Goal: Task Accomplishment & Management: Manage account settings

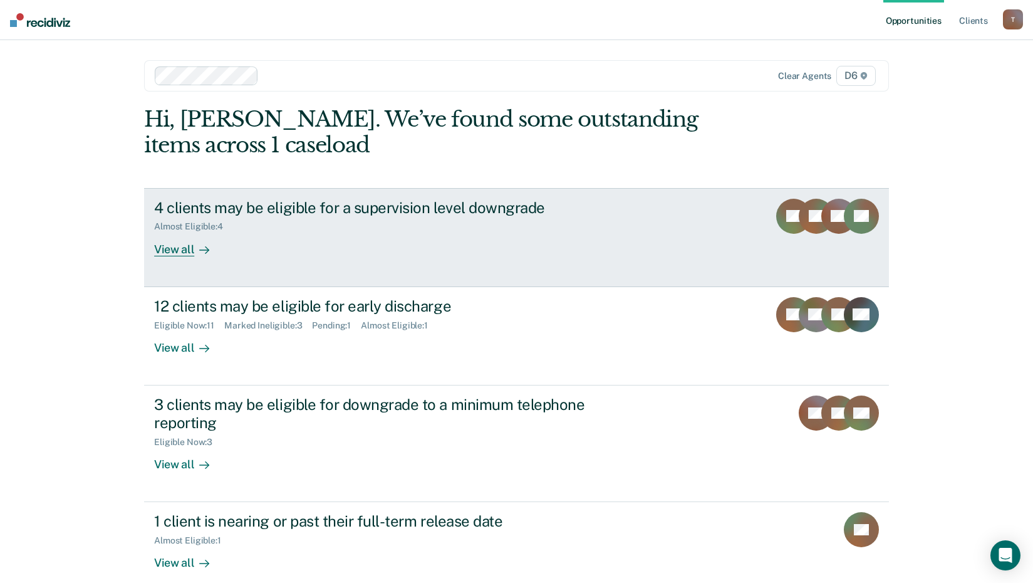
click at [166, 249] on div "View all" at bounding box center [189, 244] width 70 height 24
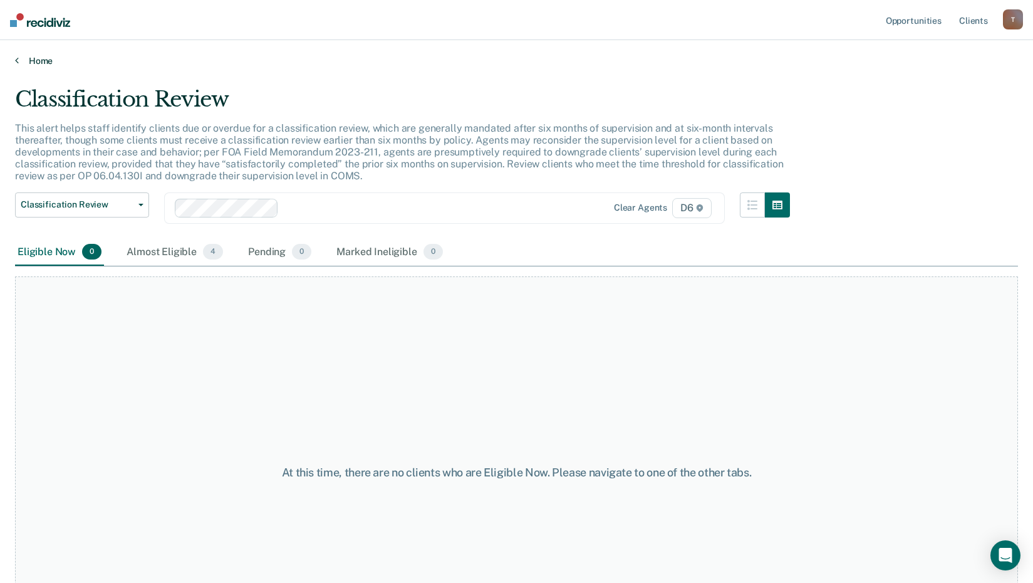
click at [19, 61] on link "Home" at bounding box center [516, 60] width 1003 height 11
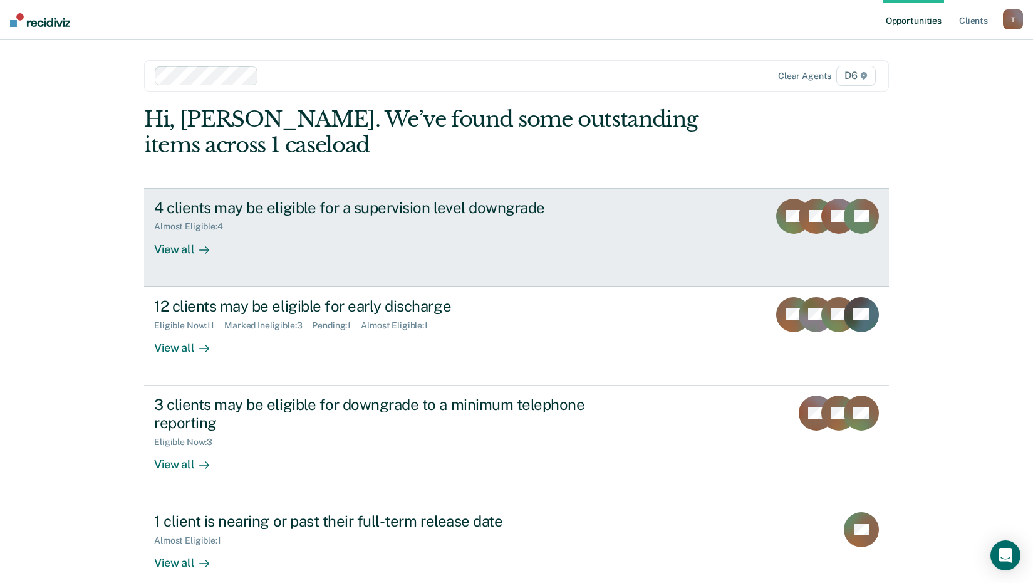
click at [162, 247] on div "View all" at bounding box center [189, 244] width 70 height 24
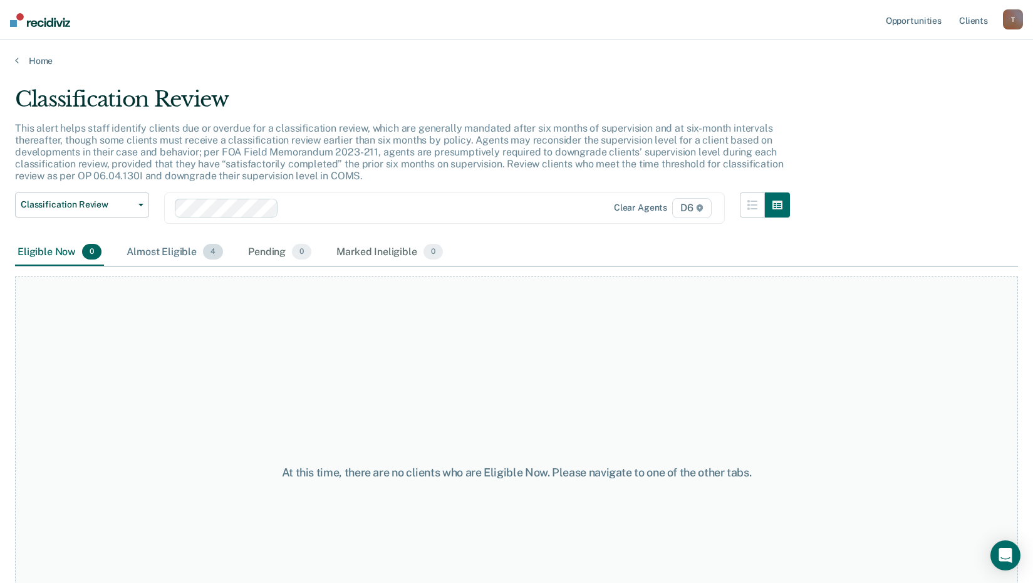
click at [163, 251] on div "Almost Eligible 4" at bounding box center [174, 253] width 101 height 28
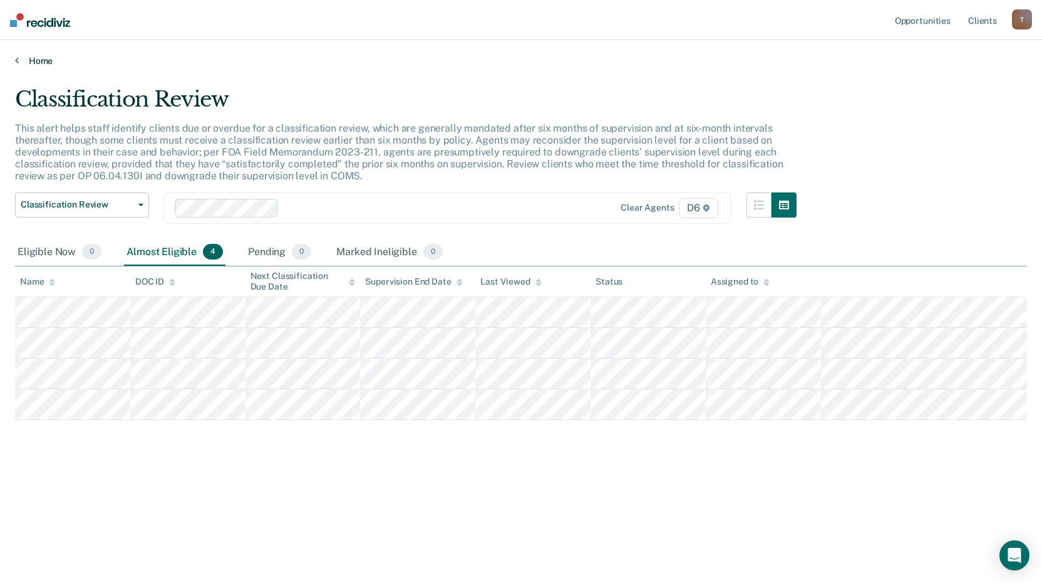
click at [41, 63] on link "Home" at bounding box center [521, 60] width 1012 height 11
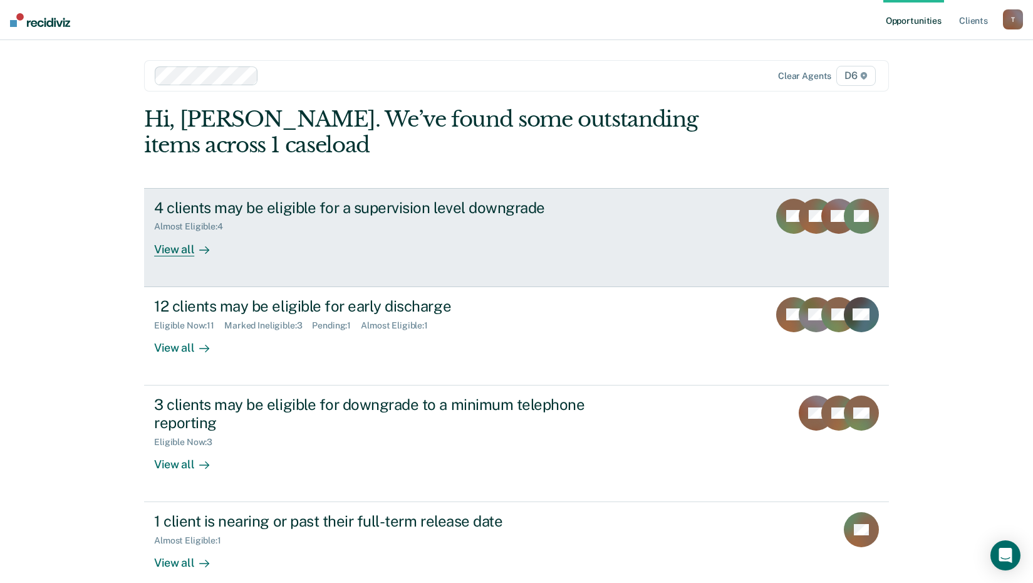
click at [232, 208] on div "4 clients may be eligible for a supervision level downgrade" at bounding box center [374, 208] width 440 height 18
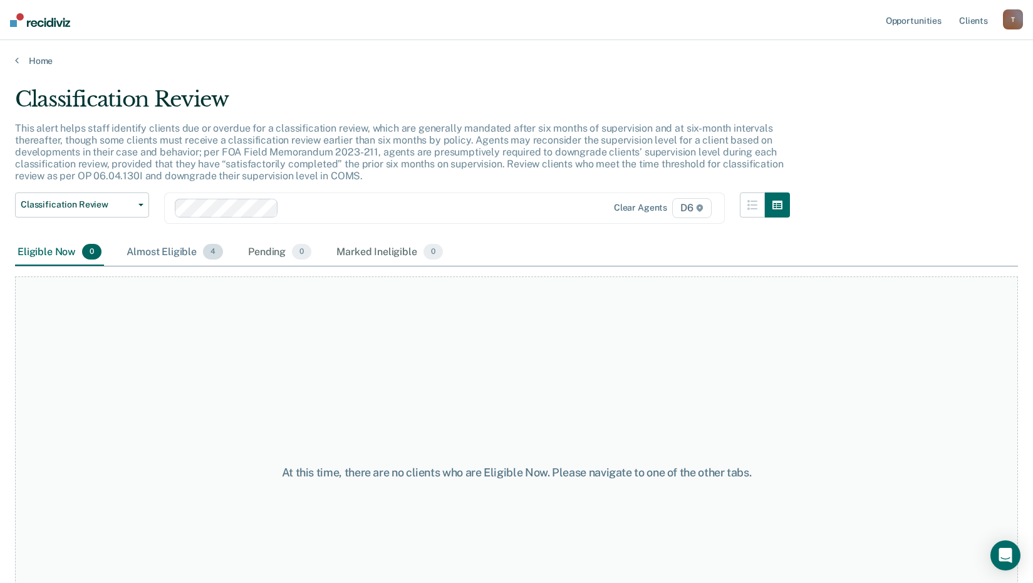
click at [152, 252] on div "Almost Eligible 4" at bounding box center [174, 253] width 101 height 28
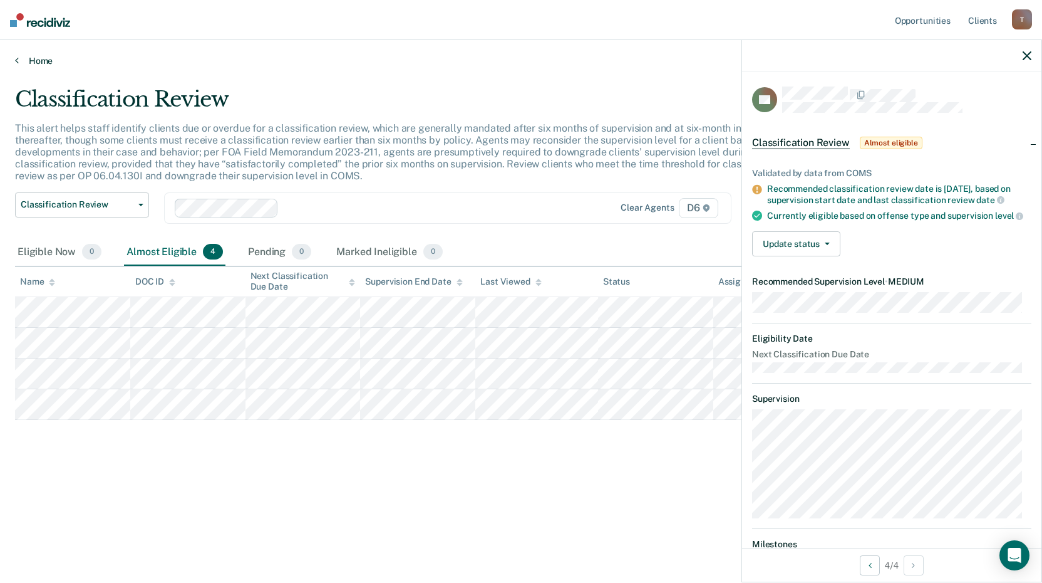
click at [38, 61] on link "Home" at bounding box center [521, 60] width 1012 height 11
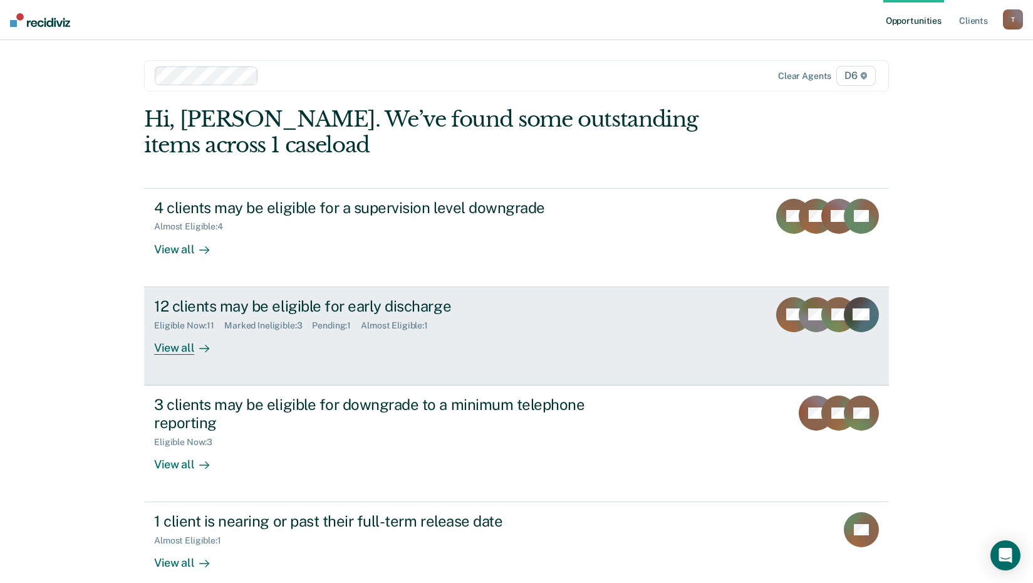
click at [196, 301] on div "12 clients may be eligible for early discharge" at bounding box center [374, 306] width 440 height 18
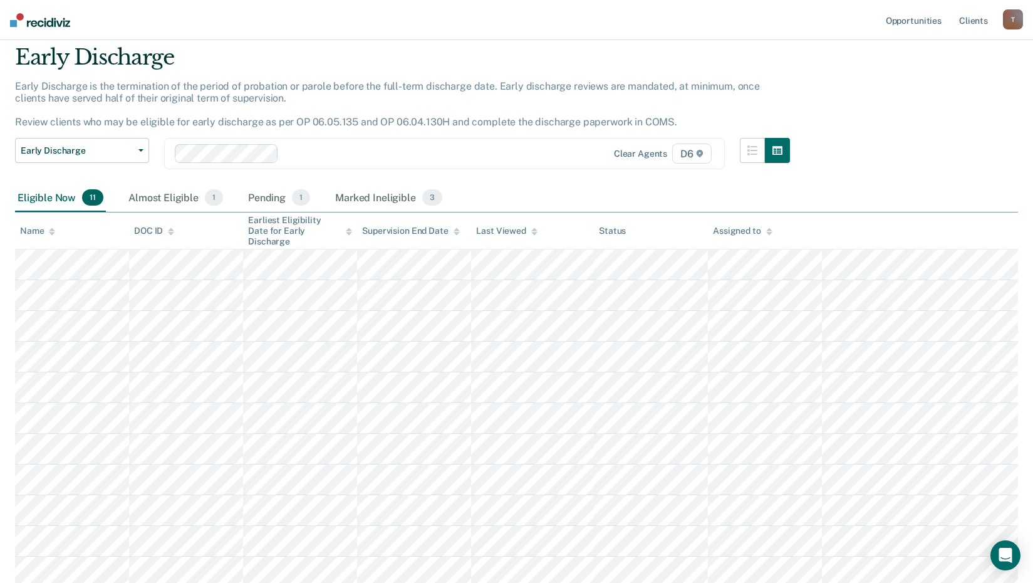
scroll to position [63, 0]
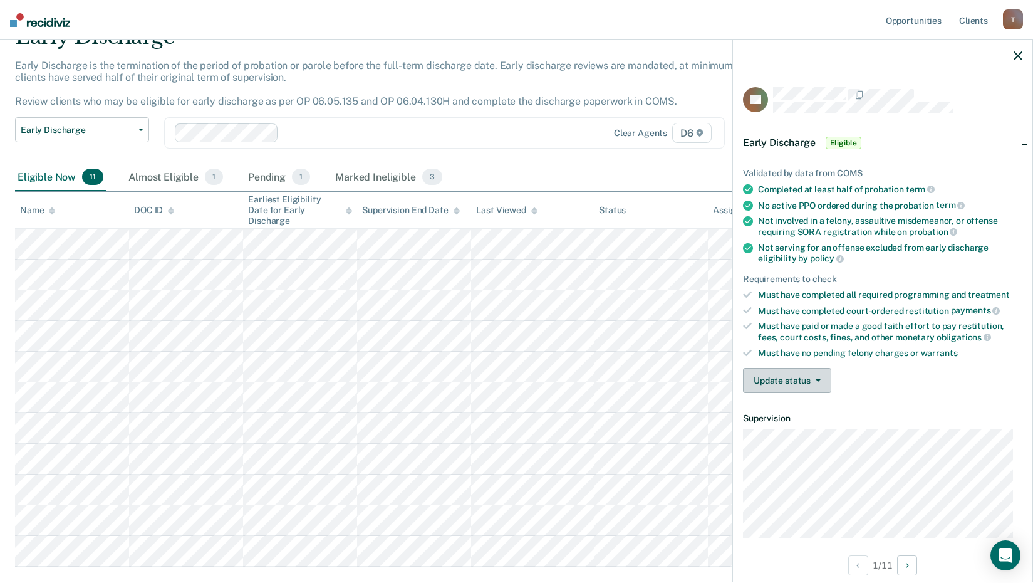
click at [820, 380] on button "Update status" at bounding box center [787, 380] width 88 height 25
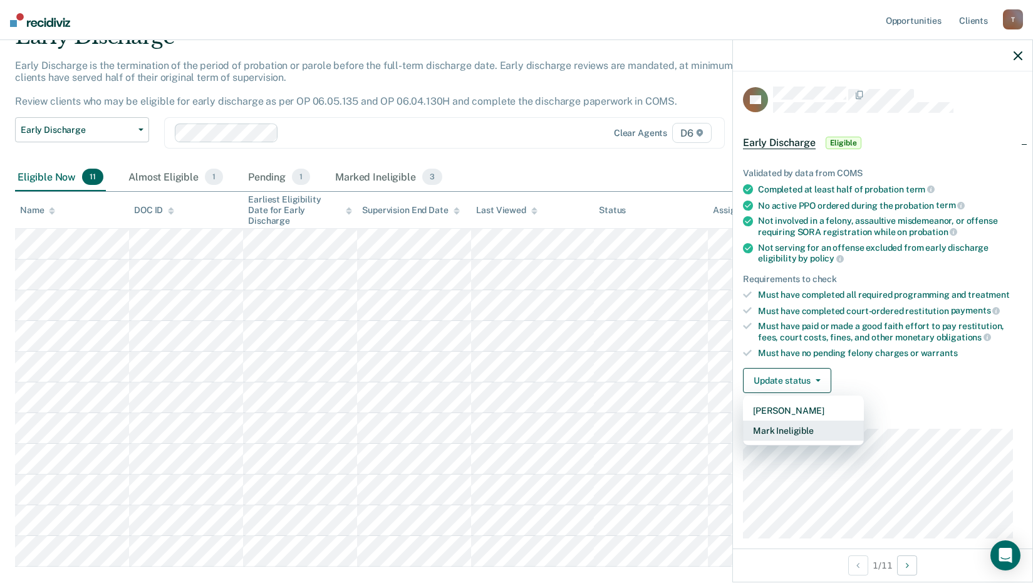
click at [806, 429] on button "Mark Ineligible" at bounding box center [803, 430] width 121 height 20
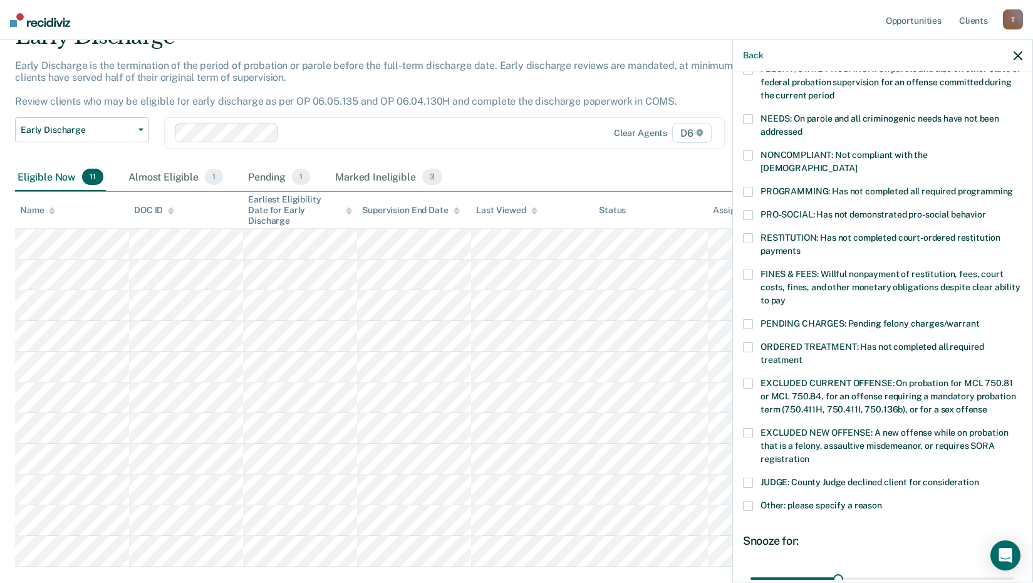
scroll to position [188, 0]
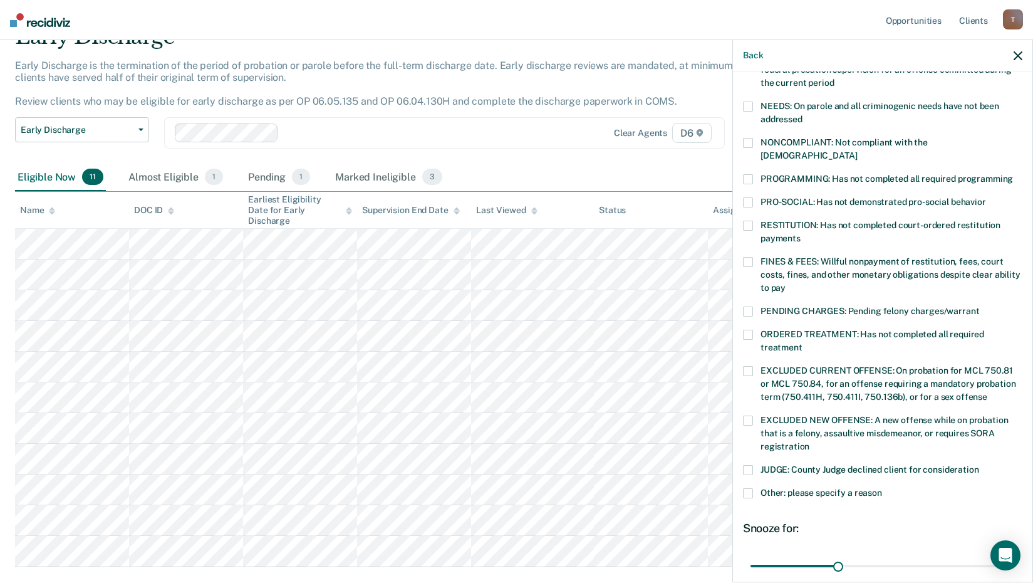
click at [750, 488] on span at bounding box center [748, 493] width 10 height 10
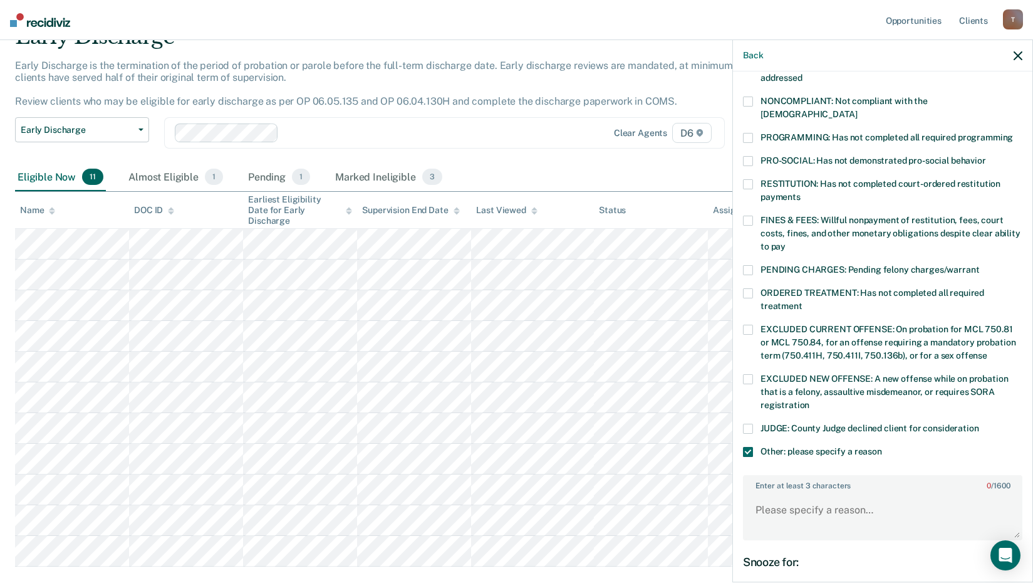
scroll to position [251, 0]
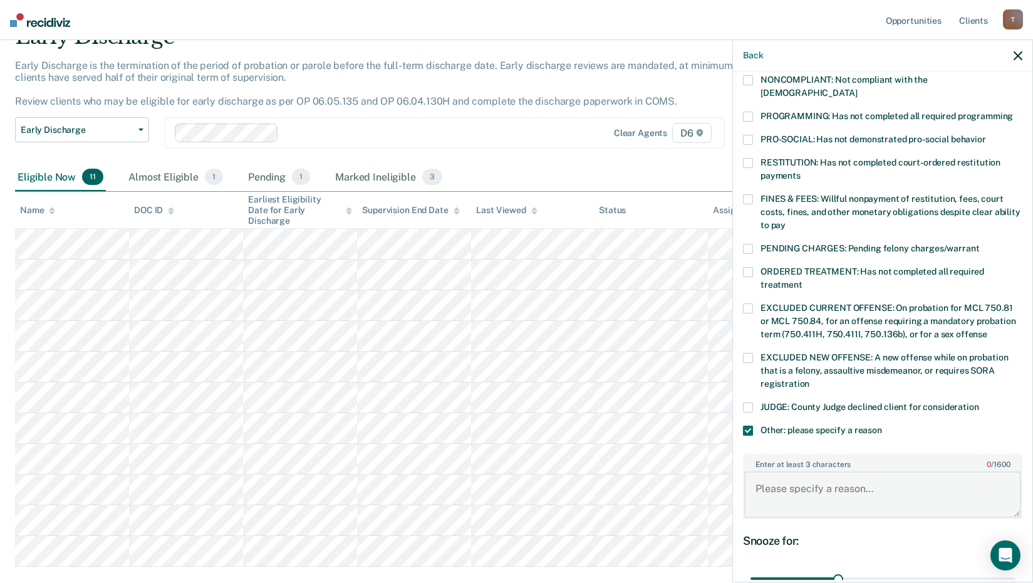
click at [764, 474] on textarea "Enter at least 3 characters 0 / 1600" at bounding box center [882, 494] width 277 height 46
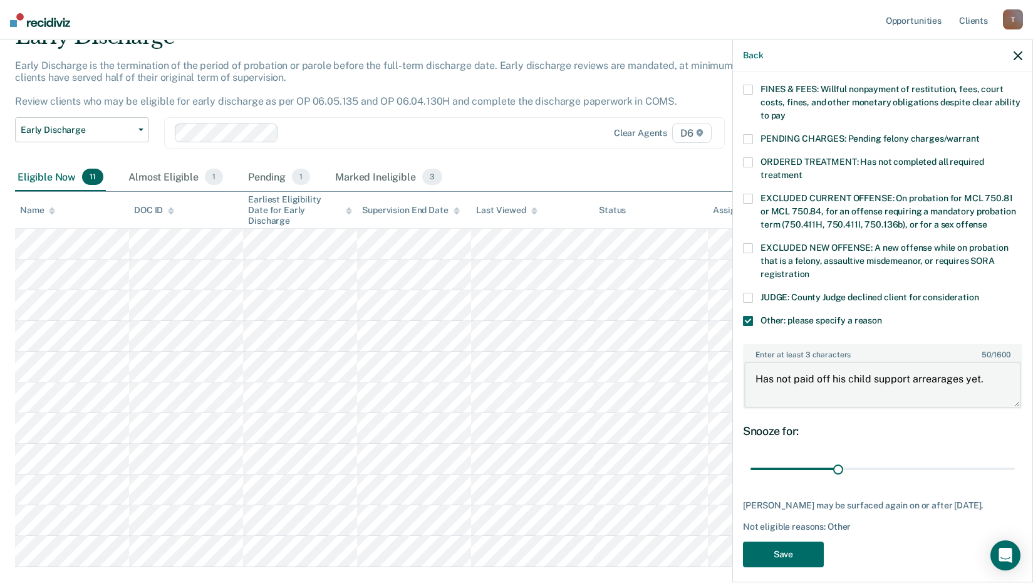
scroll to position [366, 0]
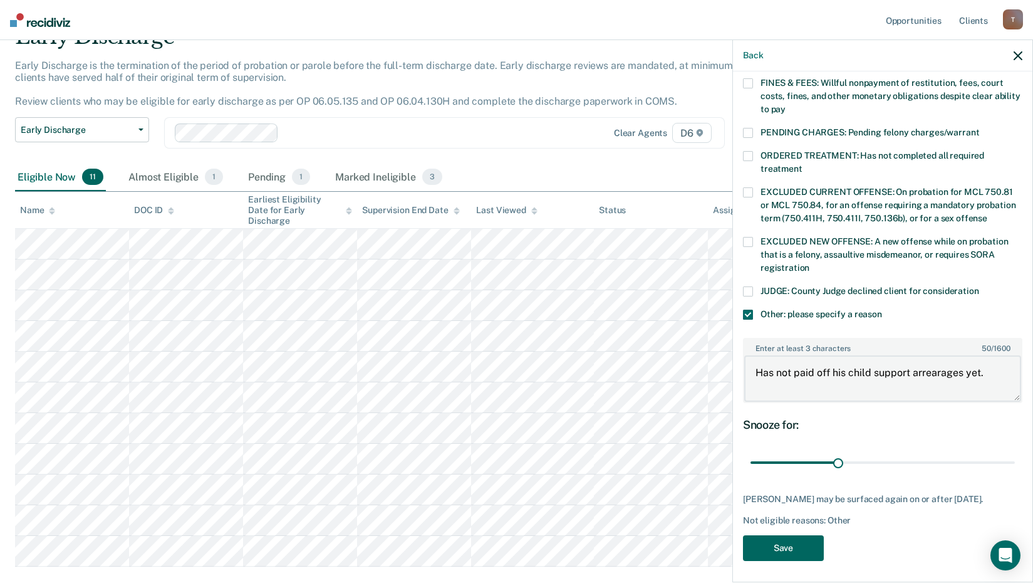
type textarea "Has not paid off his child support arrearages yet."
click at [795, 548] on button "Save" at bounding box center [783, 548] width 81 height 26
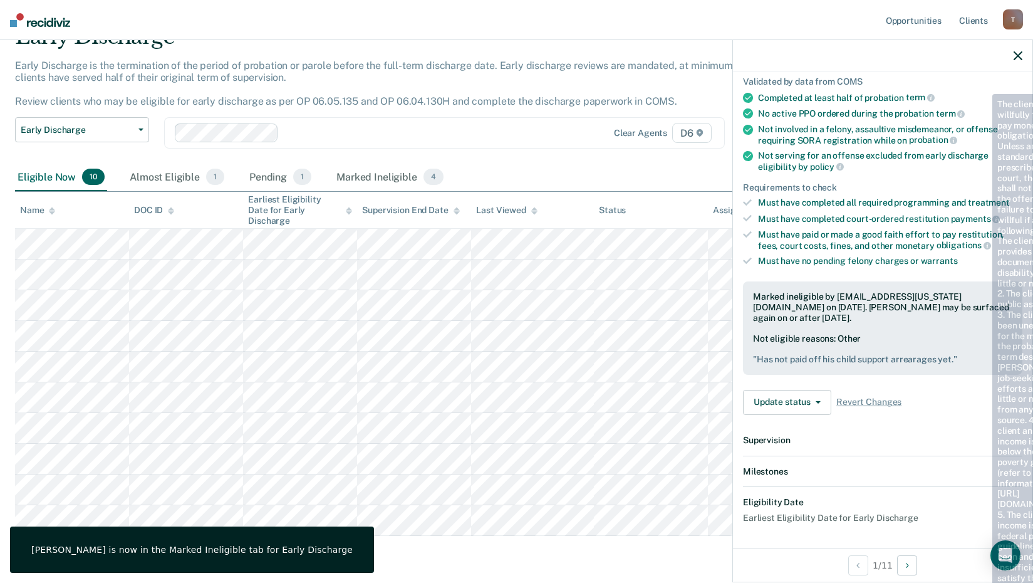
scroll to position [246, 0]
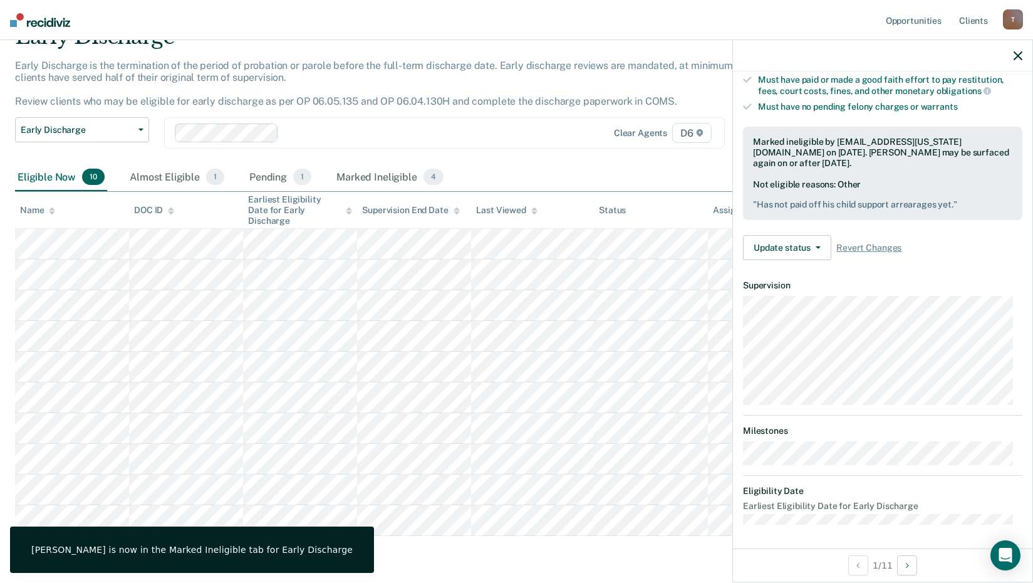
click at [1015, 51] on icon "button" at bounding box center [1018, 55] width 9 height 9
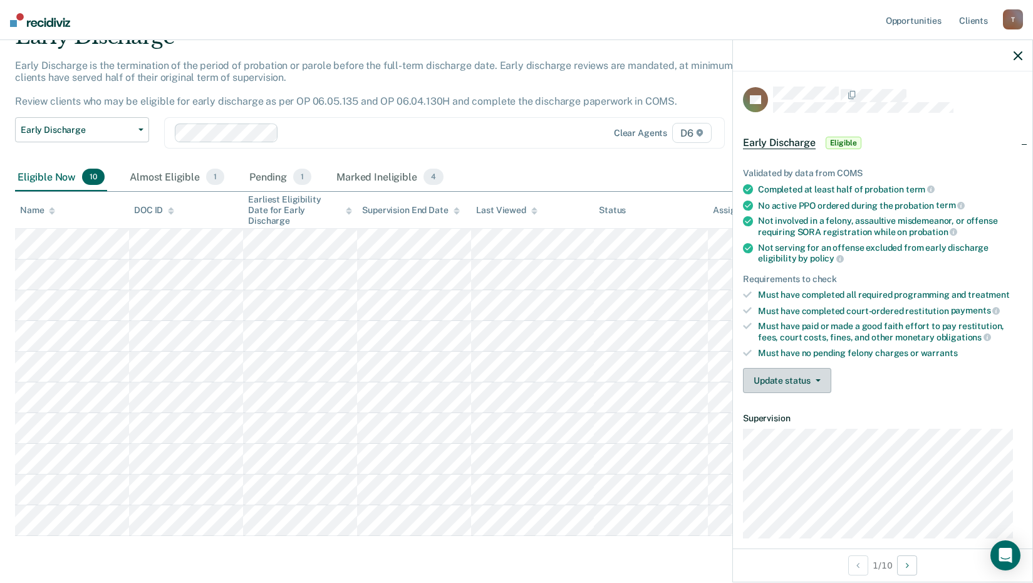
click at [819, 383] on button "Update status" at bounding box center [787, 380] width 88 height 25
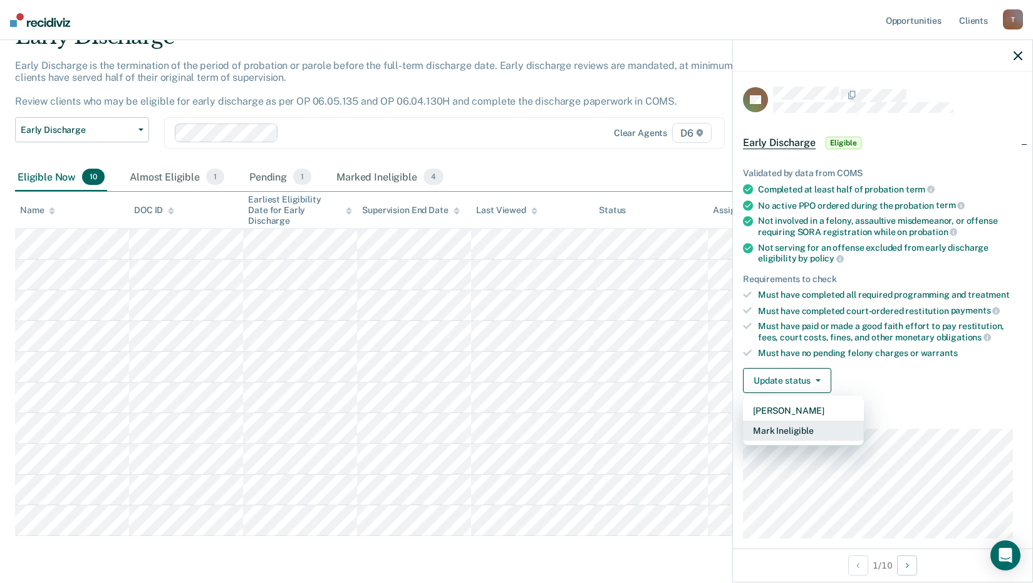
click at [791, 427] on button "Mark Ineligible" at bounding box center [803, 430] width 121 height 20
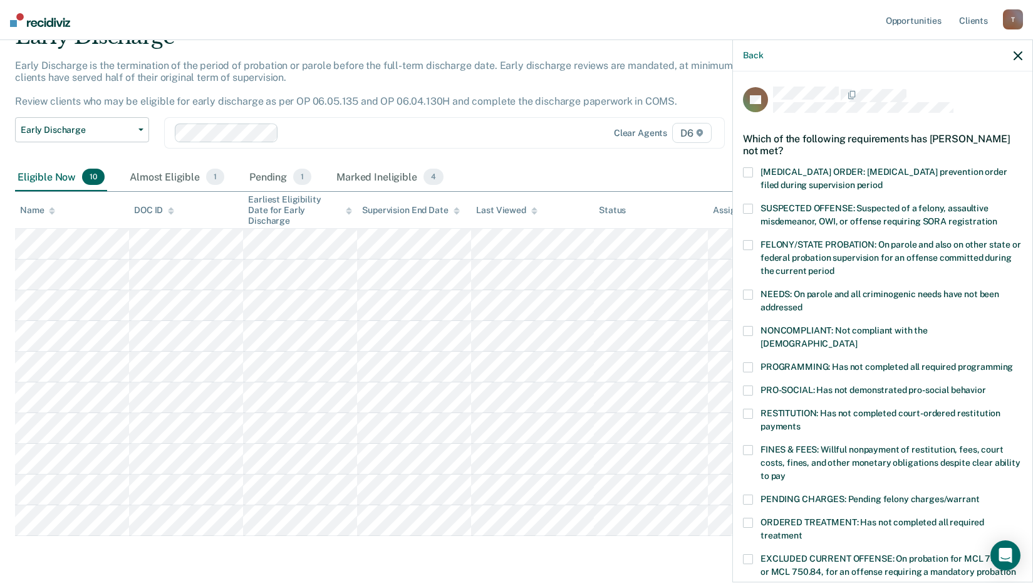
click at [750, 208] on span at bounding box center [748, 209] width 10 height 10
click at [749, 331] on span at bounding box center [748, 331] width 10 height 10
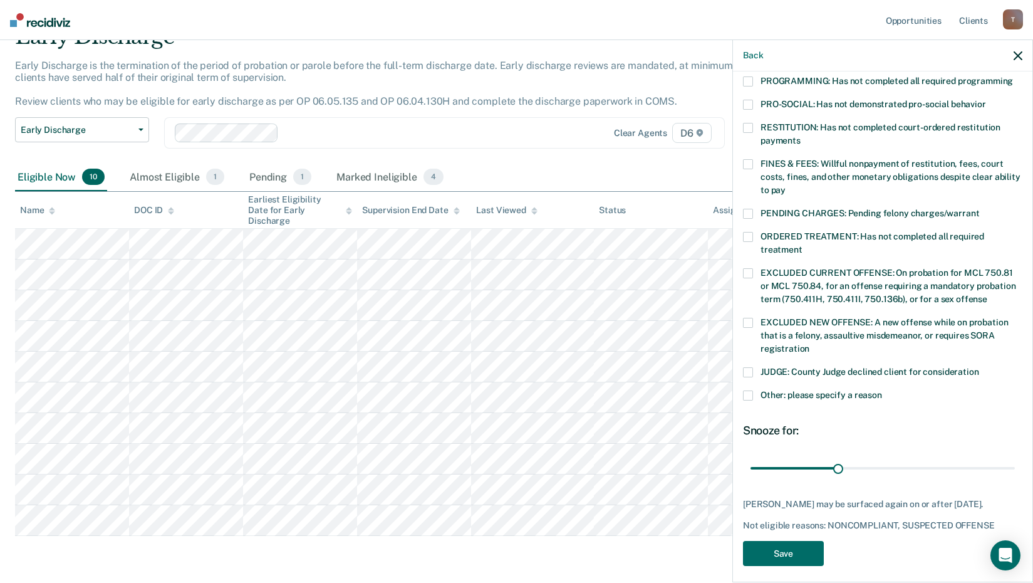
scroll to position [291, 0]
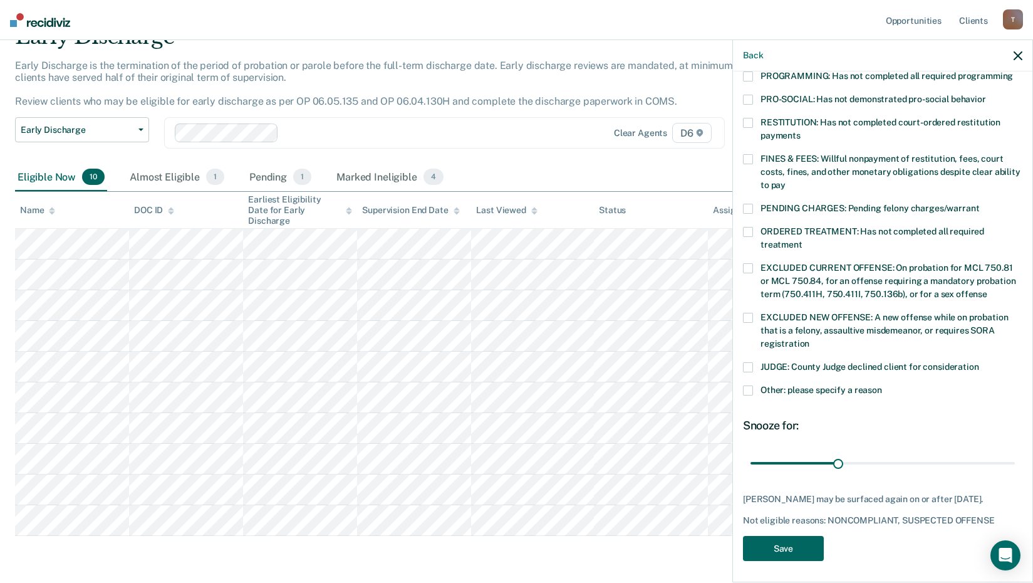
click at [770, 547] on button "Save" at bounding box center [783, 549] width 81 height 26
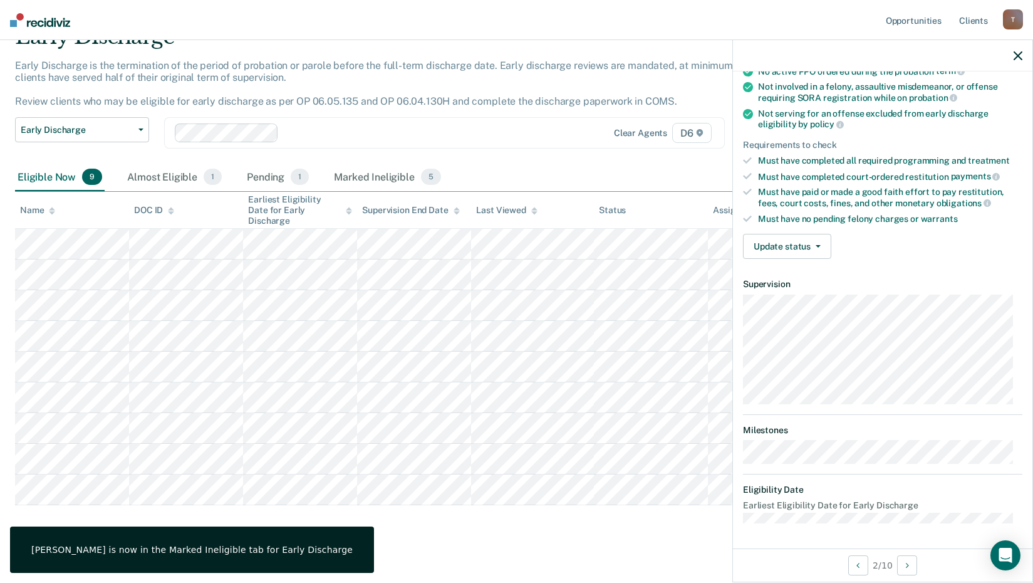
scroll to position [146, 0]
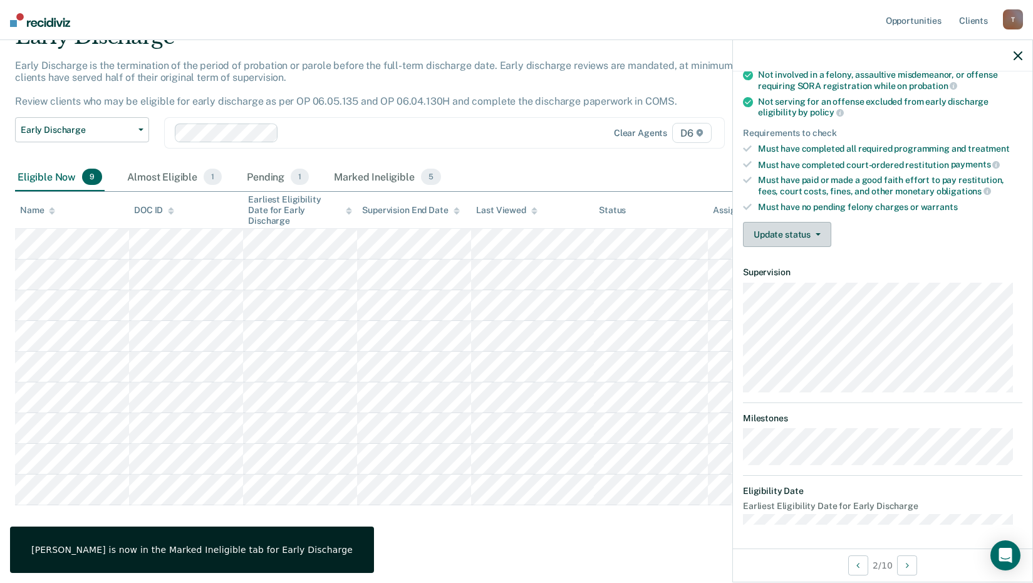
click at [816, 233] on icon "button" at bounding box center [818, 234] width 5 height 3
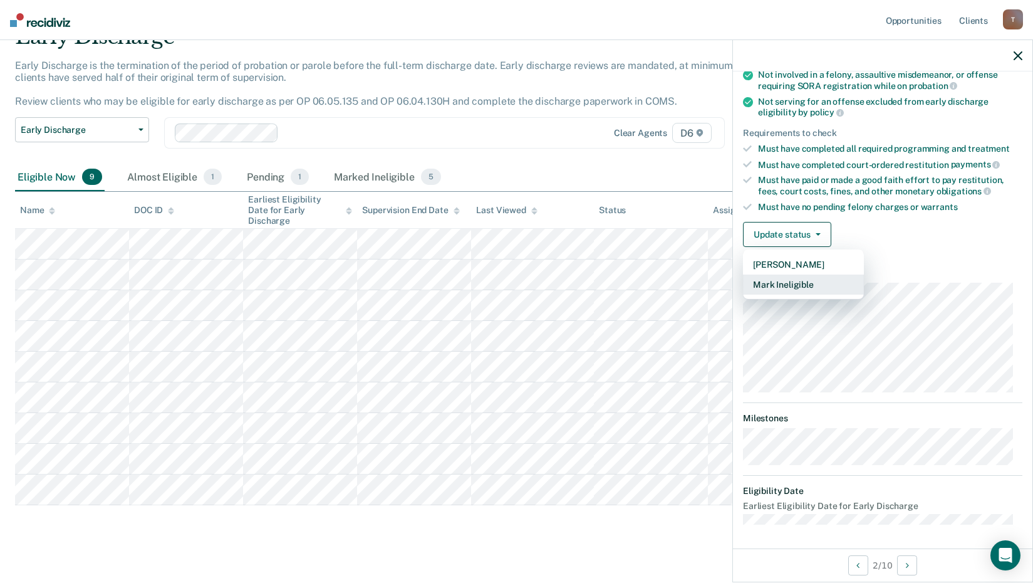
click at [801, 285] on button "Mark Ineligible" at bounding box center [803, 284] width 121 height 20
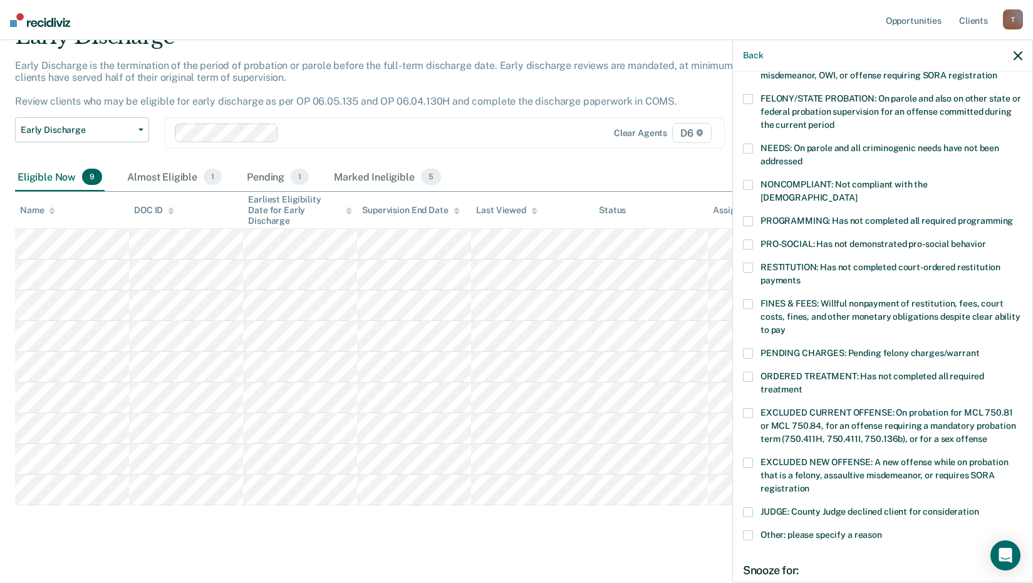
click at [745, 216] on span at bounding box center [748, 221] width 10 height 10
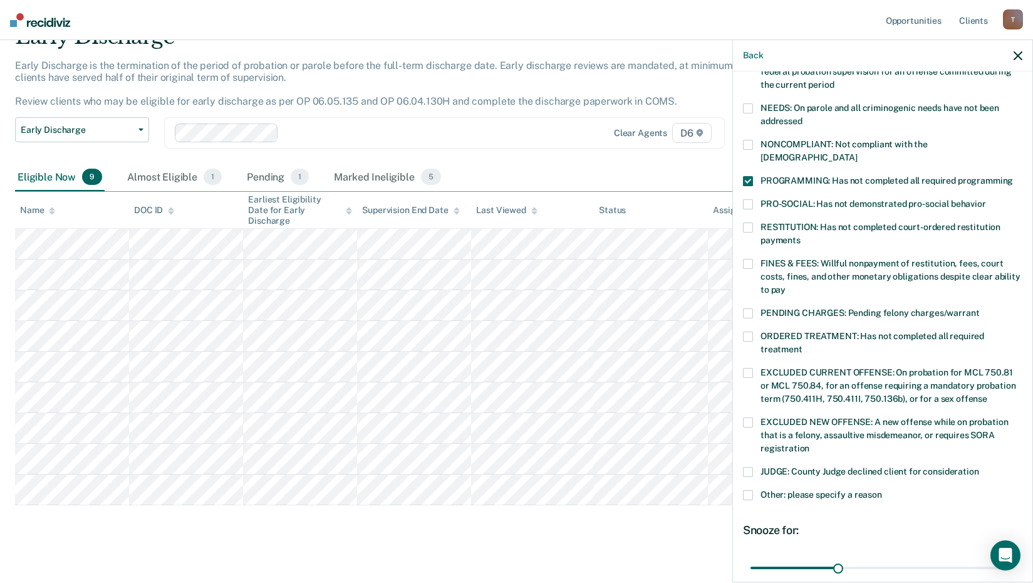
scroll to position [271, 0]
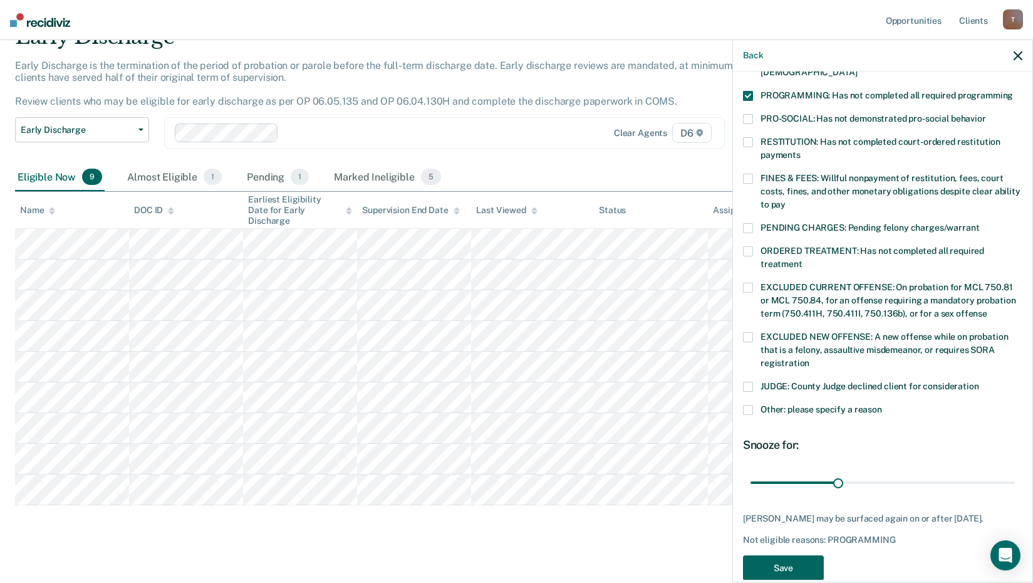
click at [803, 563] on button "Save" at bounding box center [783, 568] width 81 height 26
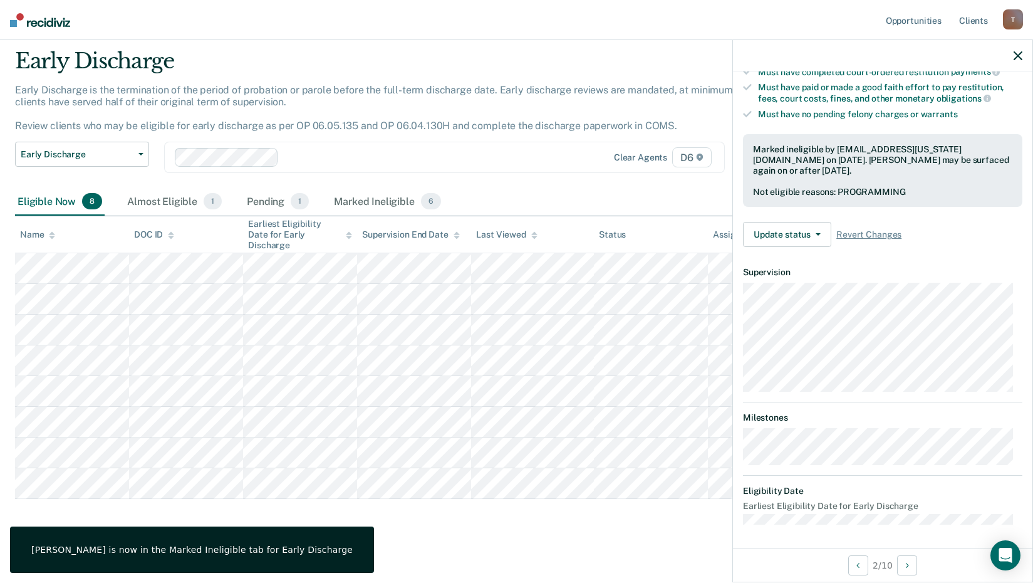
scroll to position [228, 0]
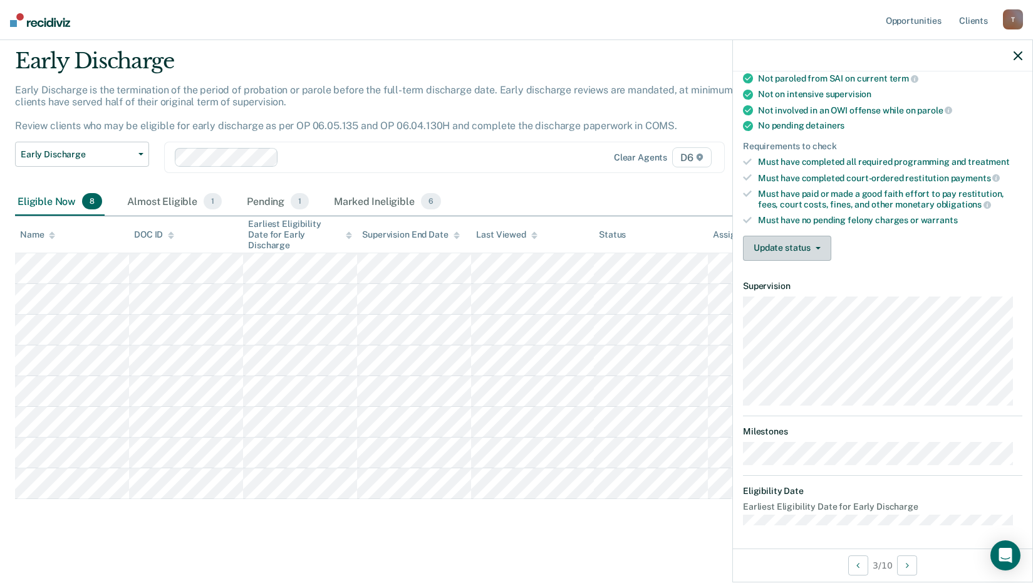
click at [819, 247] on icon "button" at bounding box center [818, 248] width 5 height 3
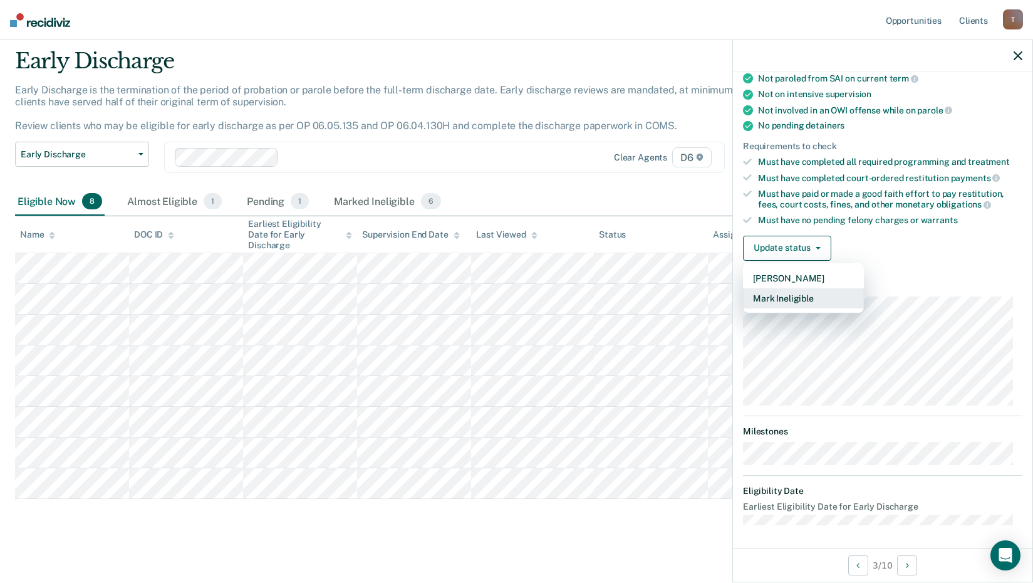
click at [800, 299] on button "Mark Ineligible" at bounding box center [803, 298] width 121 height 20
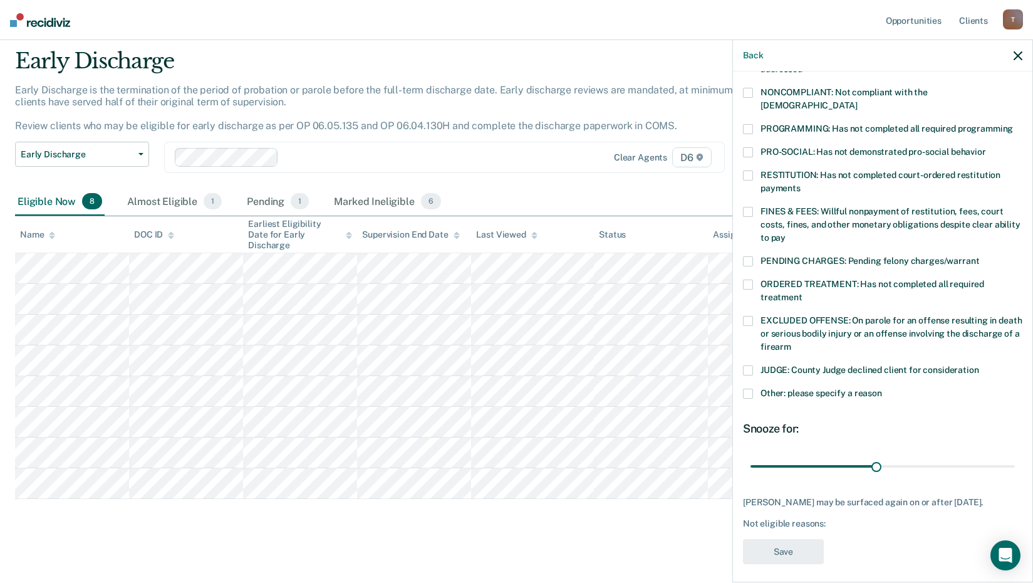
scroll to position [241, 0]
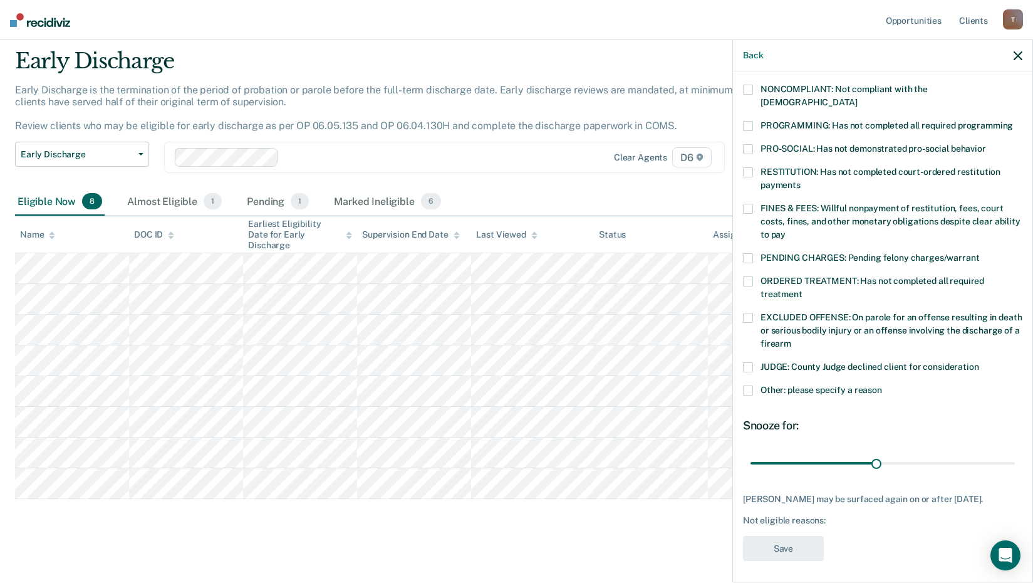
click at [752, 385] on span at bounding box center [748, 390] width 10 height 10
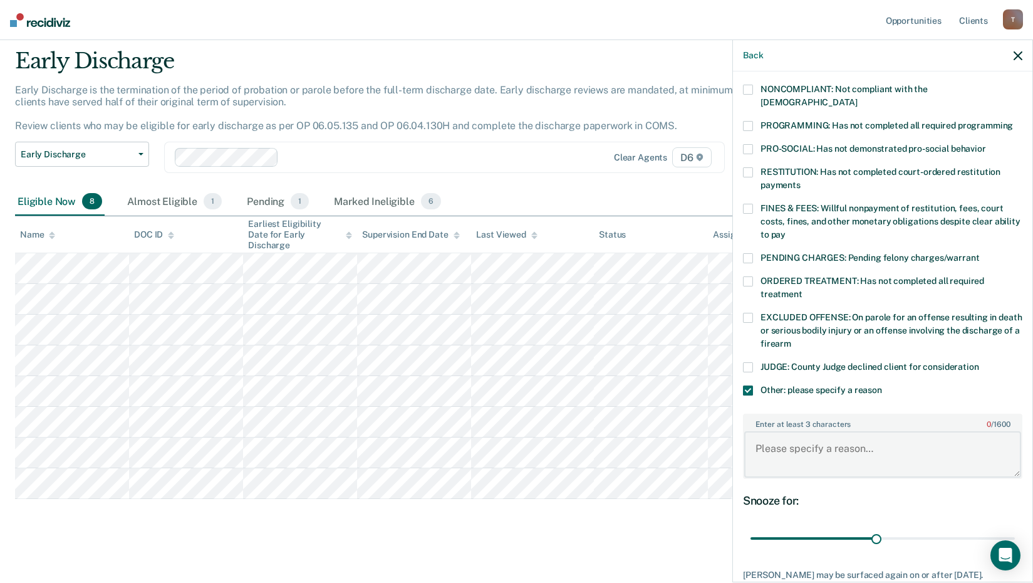
click at [778, 440] on textarea "Enter at least 3 characters 0 / 1600" at bounding box center [882, 454] width 277 height 46
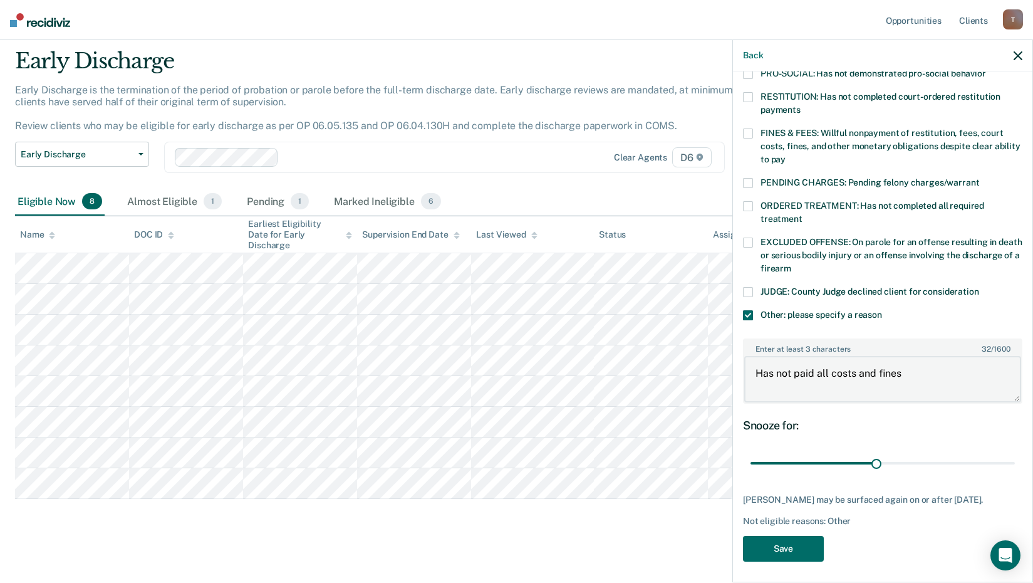
scroll to position [317, 0]
type textarea "Has not paid all costs and fines"
click at [794, 538] on button "Save" at bounding box center [783, 548] width 81 height 26
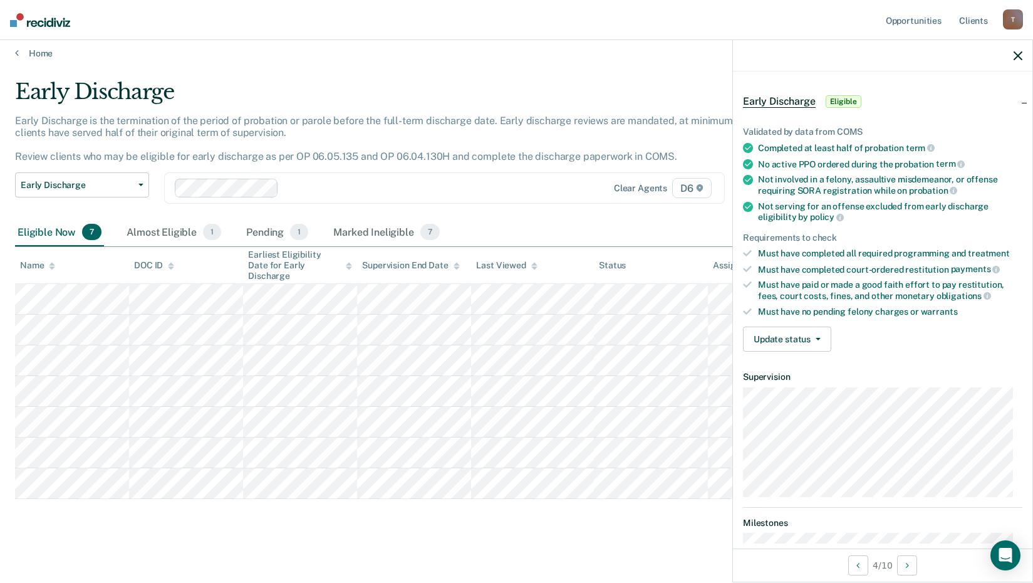
scroll to position [63, 0]
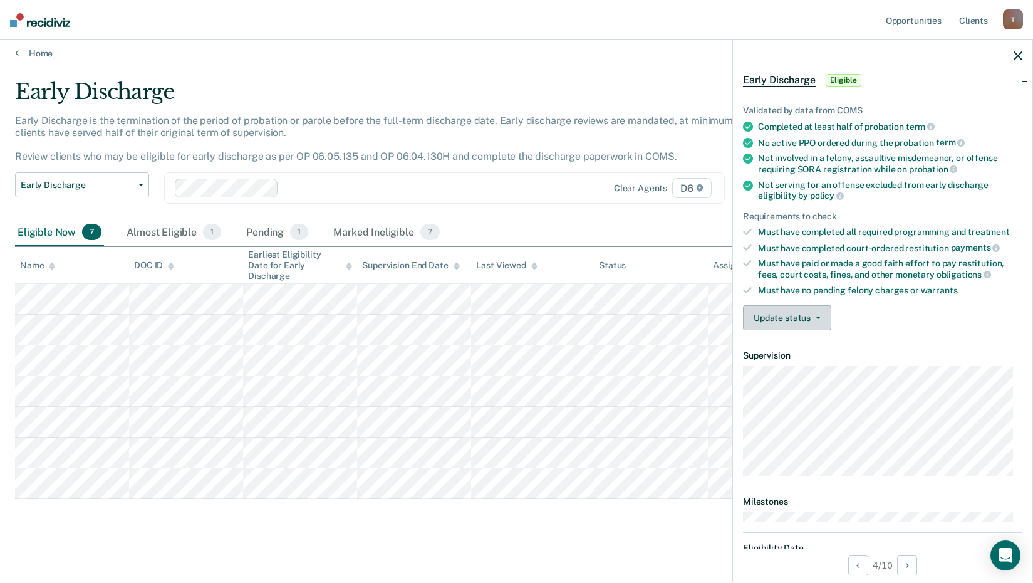
click at [811, 316] on span "button" at bounding box center [816, 317] width 10 height 3
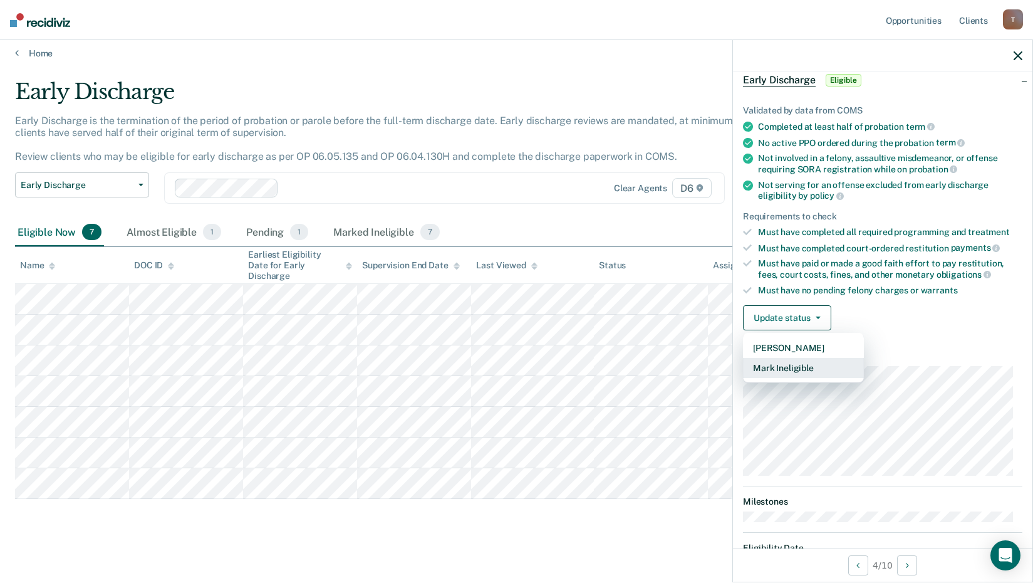
click at [793, 367] on button "Mark Ineligible" at bounding box center [803, 368] width 121 height 20
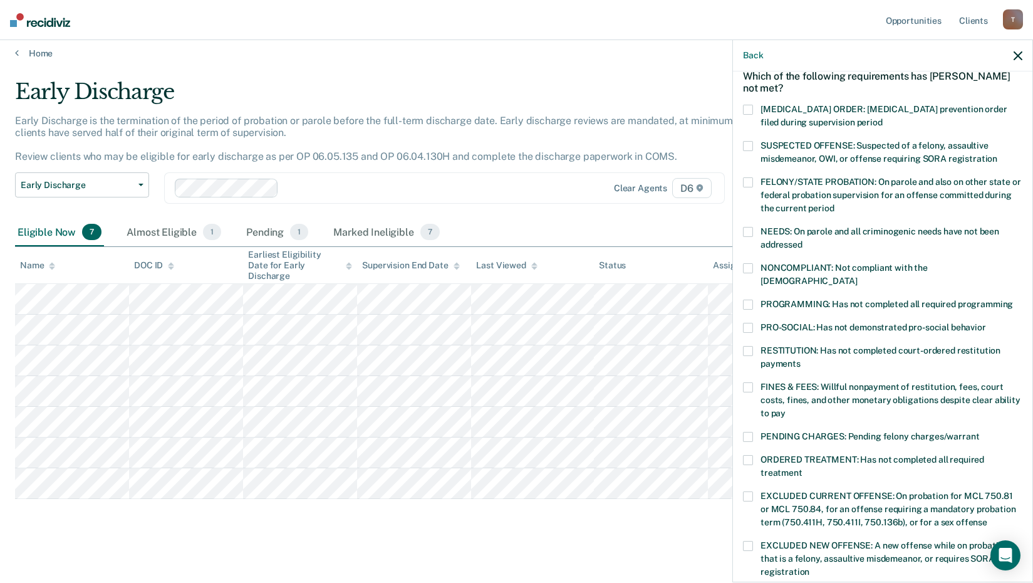
click at [747, 299] on span at bounding box center [748, 304] width 10 height 10
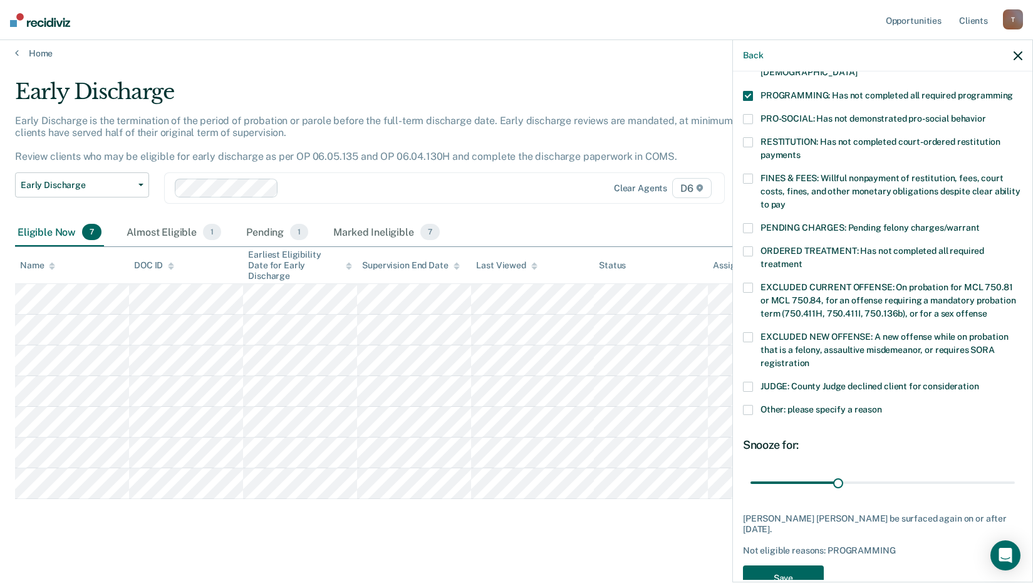
scroll to position [291, 0]
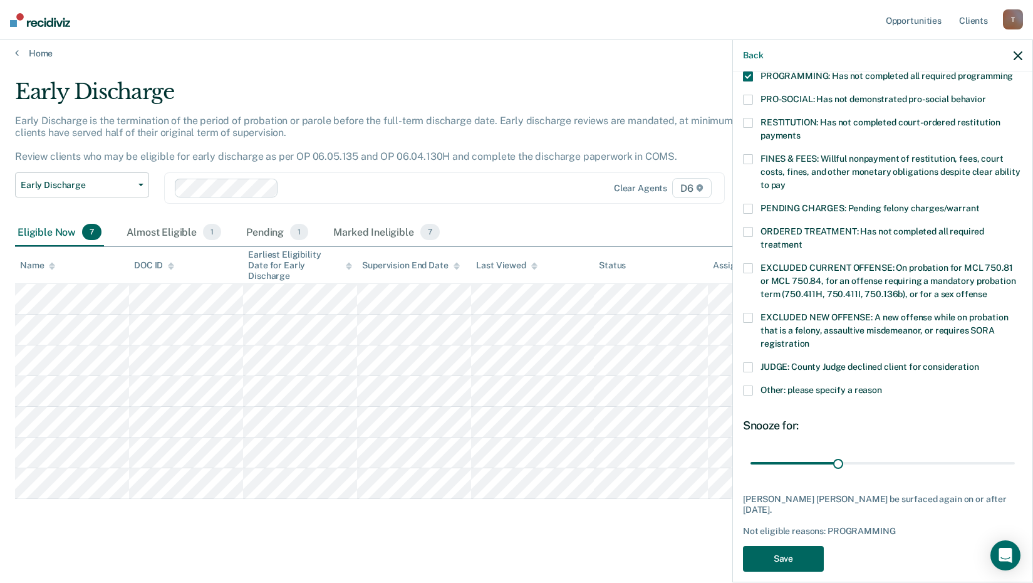
click at [795, 546] on button "Save" at bounding box center [783, 559] width 81 height 26
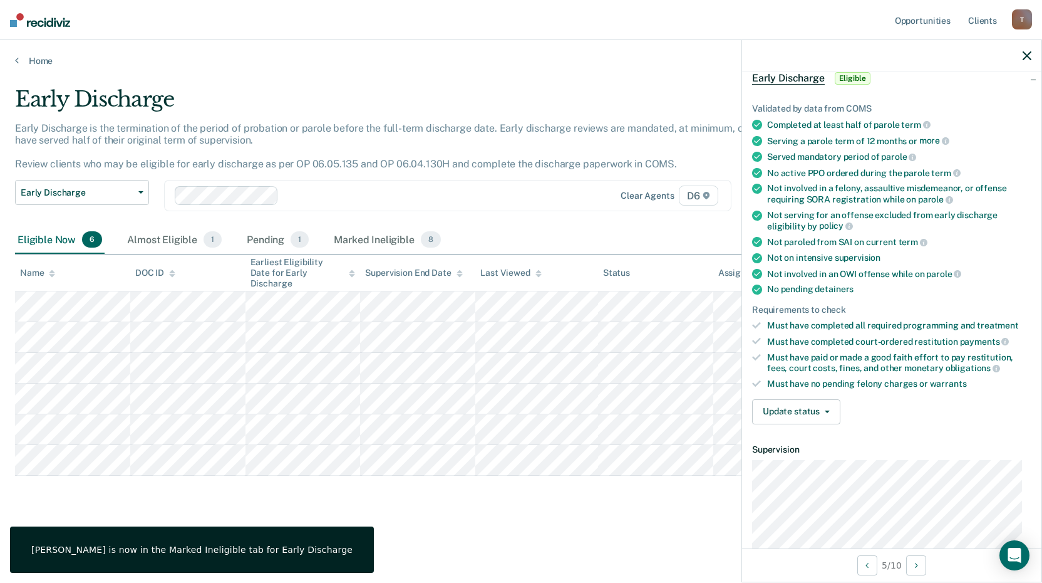
scroll to position [0, 0]
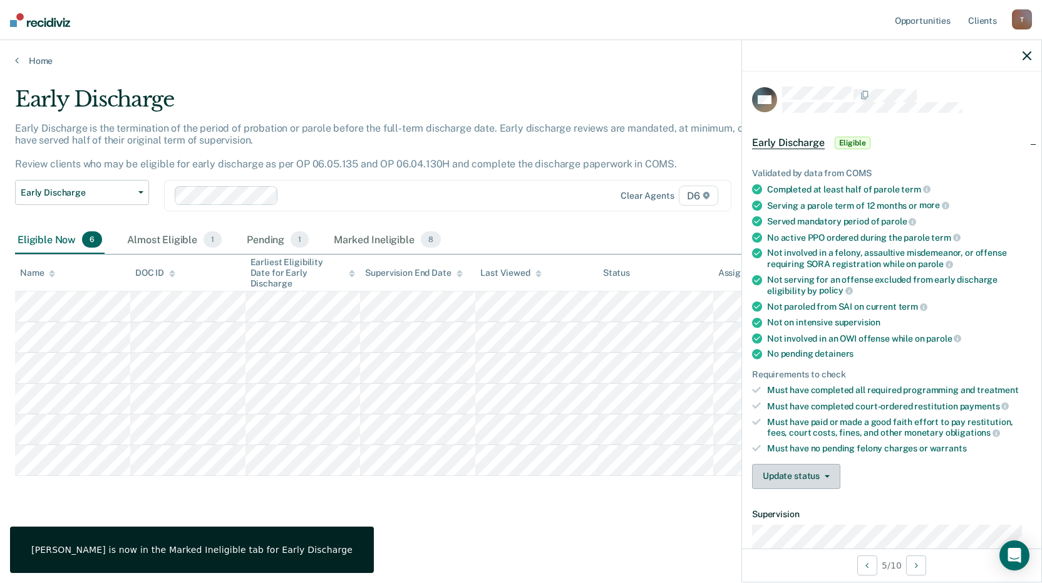
click at [829, 479] on button "Update status" at bounding box center [796, 476] width 88 height 25
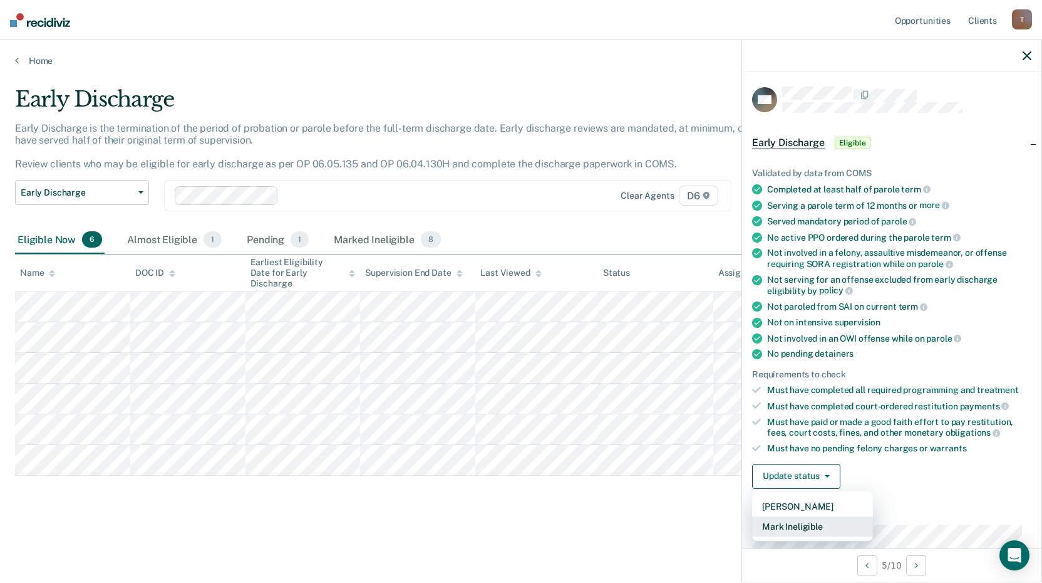
click at [809, 526] on button "Mark Ineligible" at bounding box center [812, 526] width 121 height 20
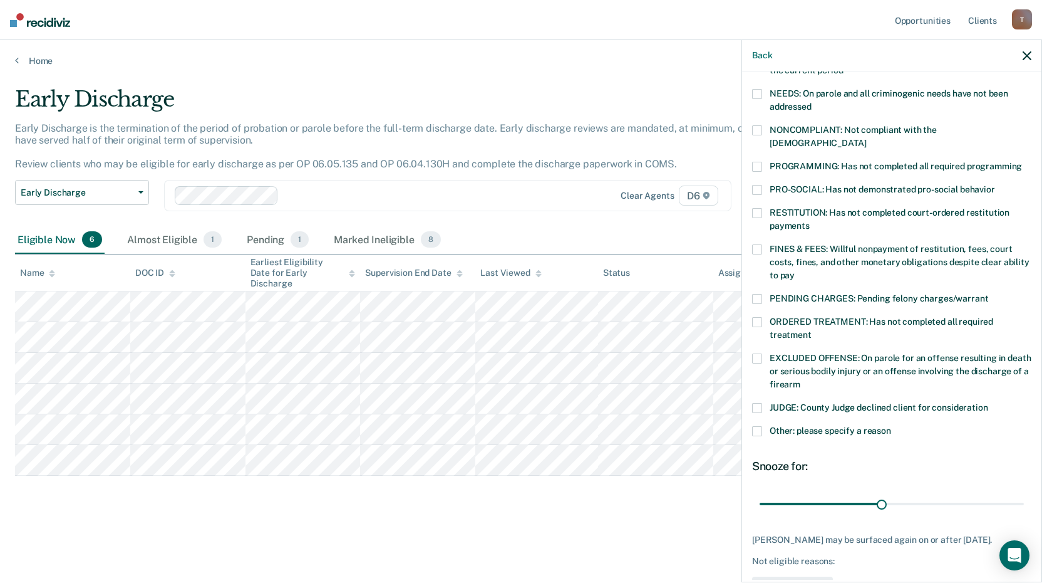
scroll to position [179, 0]
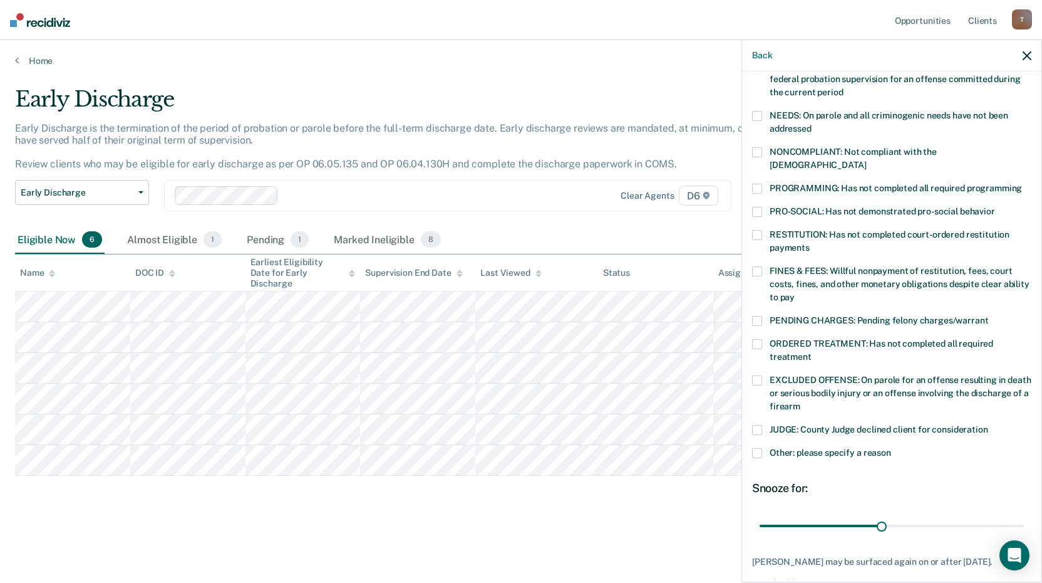
click at [763, 153] on label "NONCOMPLIANT: Not compliant with the [DEMOGRAPHIC_DATA]" at bounding box center [891, 160] width 279 height 26
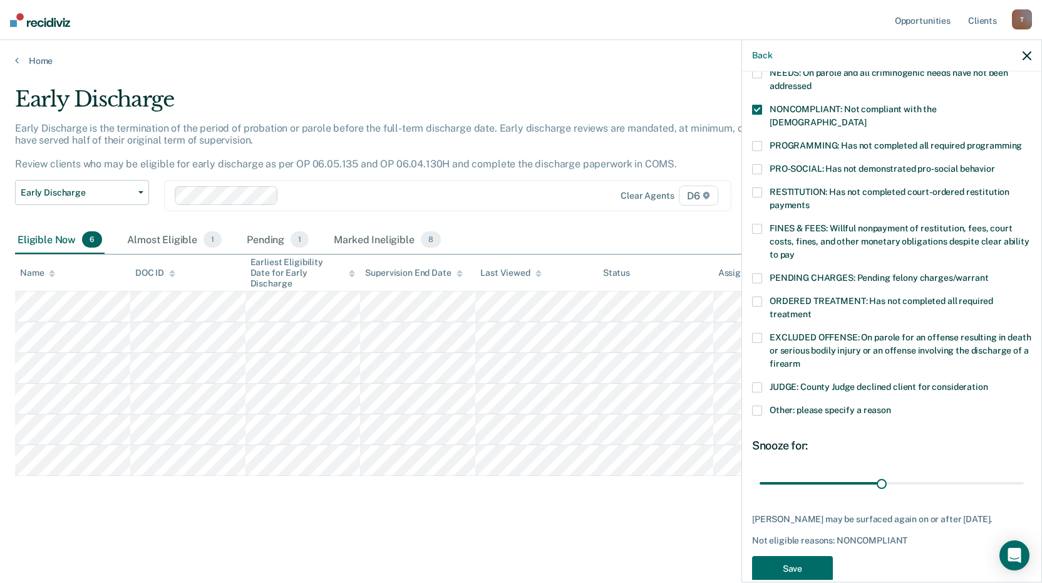
scroll to position [241, 0]
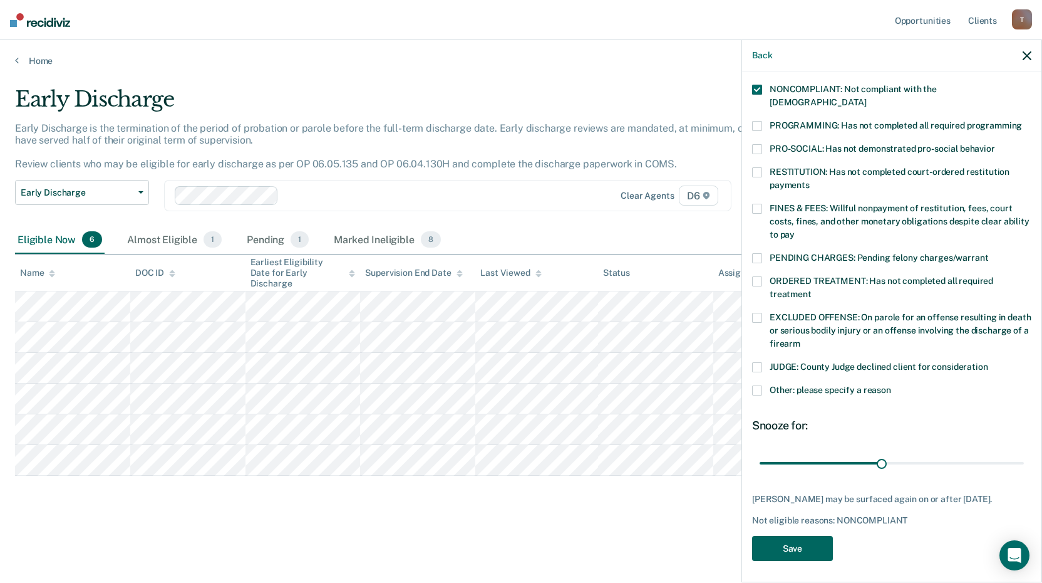
click at [797, 547] on button "Save" at bounding box center [792, 549] width 81 height 26
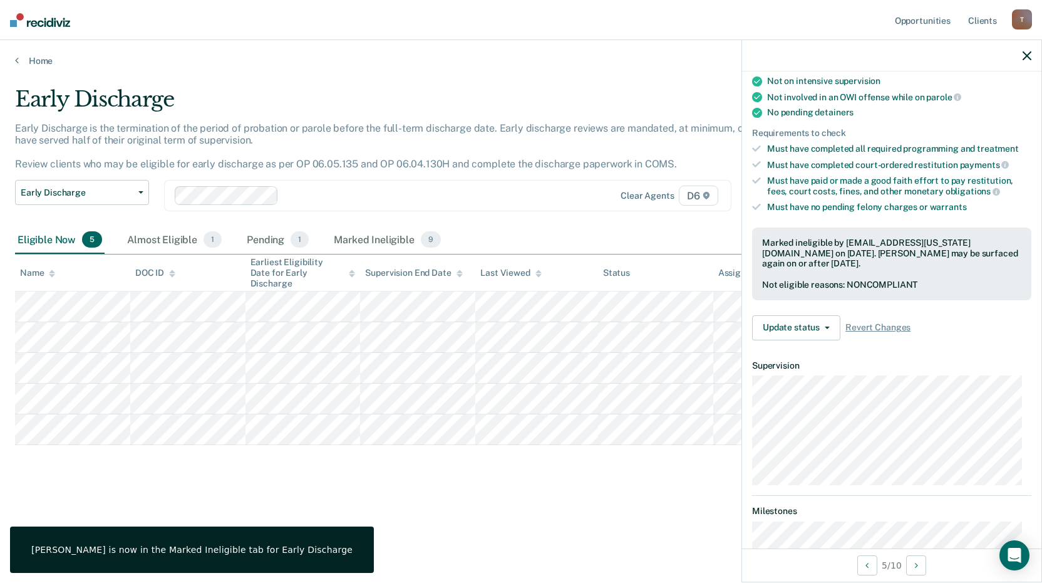
scroll to position [228, 0]
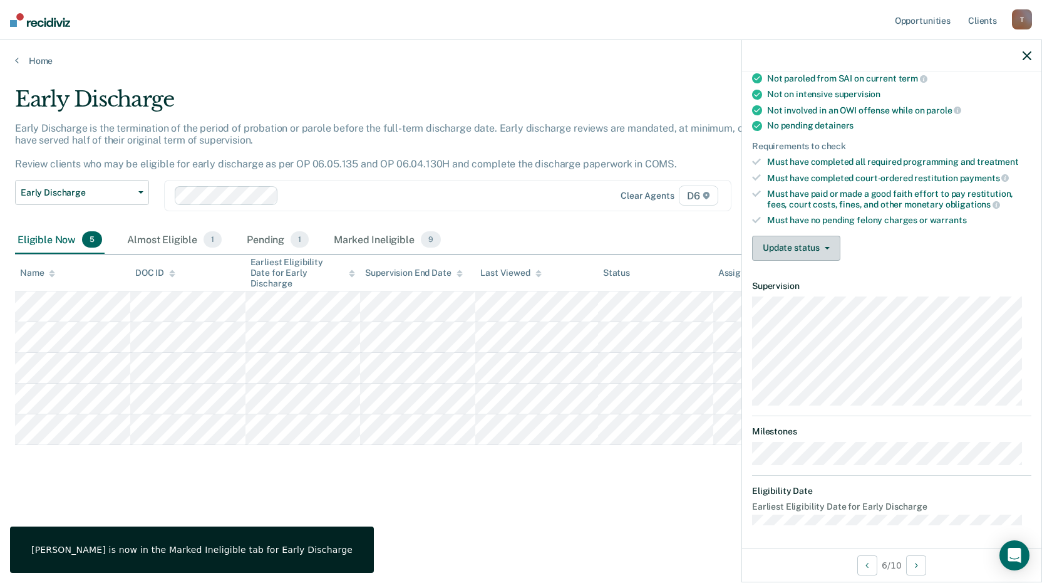
click at [839, 246] on button "Update status" at bounding box center [796, 248] width 88 height 25
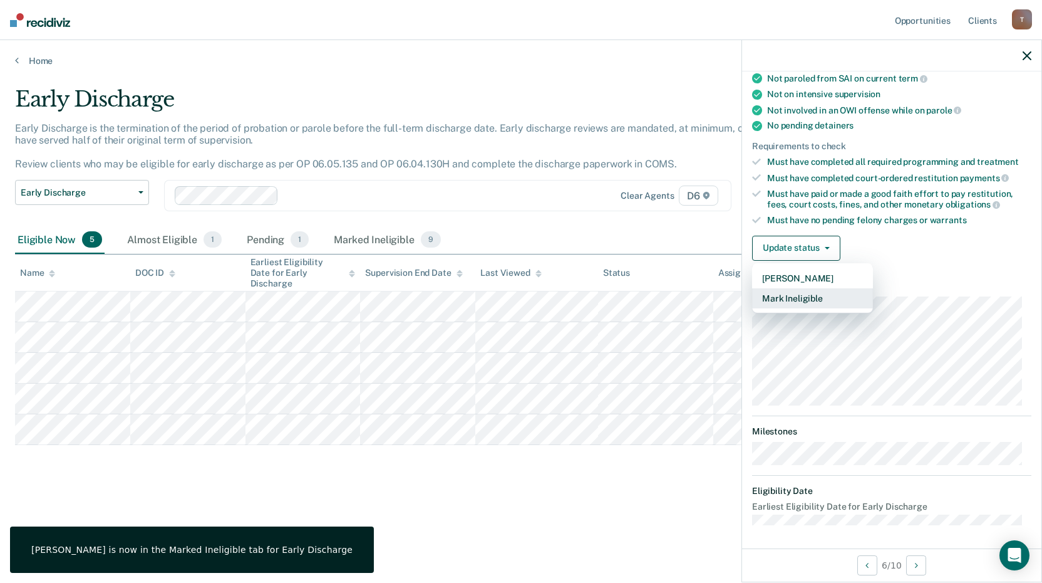
click at [812, 296] on button "Mark Ineligible" at bounding box center [812, 298] width 121 height 20
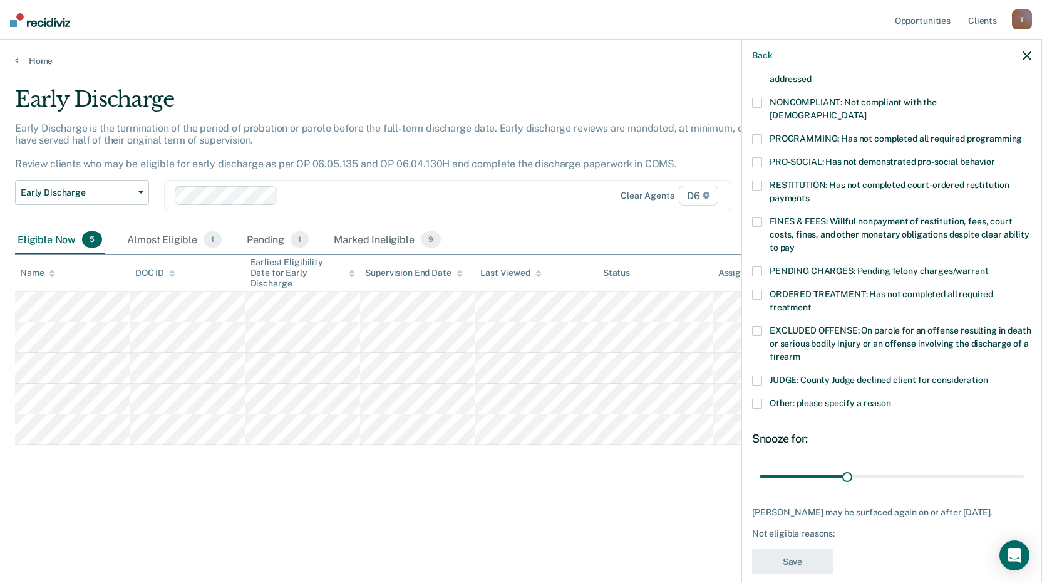
scroll to position [165, 0]
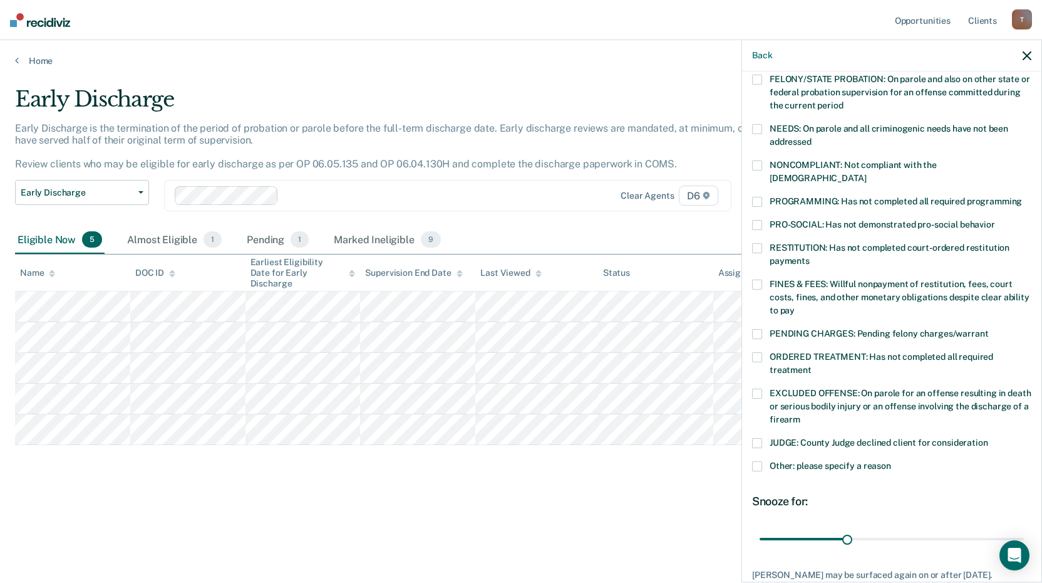
click at [762, 197] on label "PROGRAMMING: Has not completed all required programming" at bounding box center [891, 203] width 279 height 13
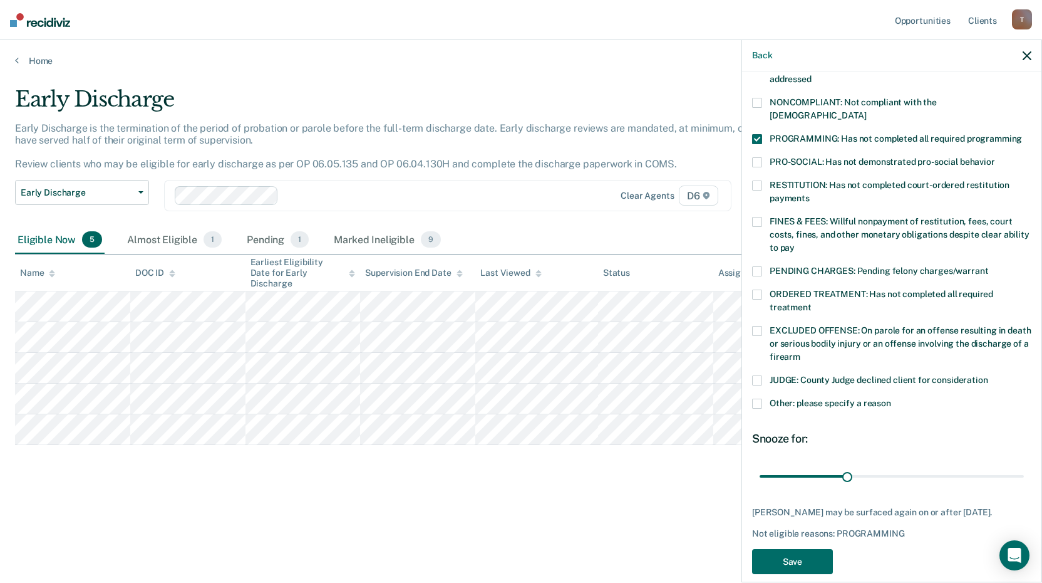
scroll to position [231, 0]
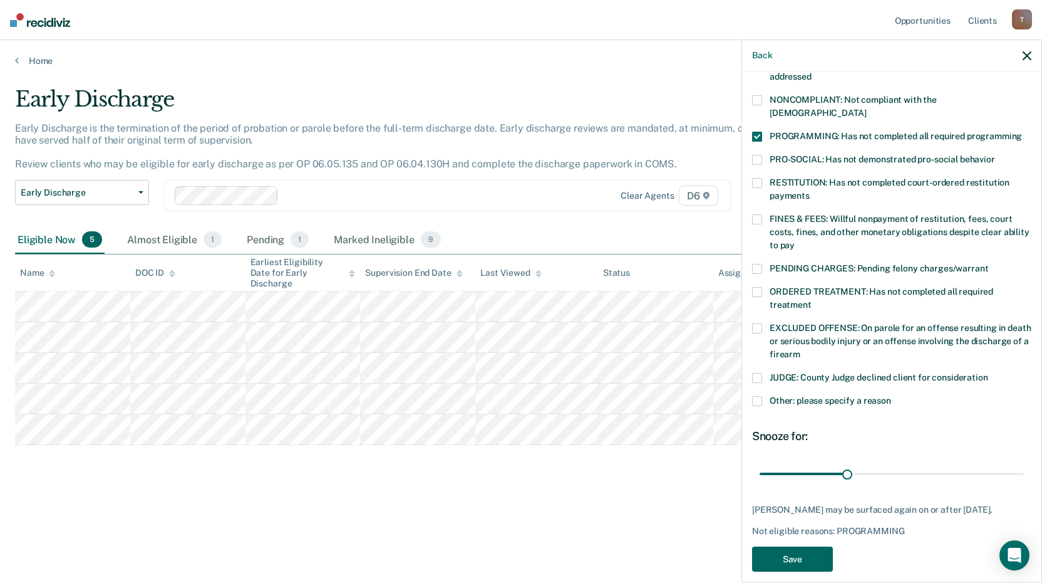
click at [823, 546] on button "Save" at bounding box center [792, 559] width 81 height 26
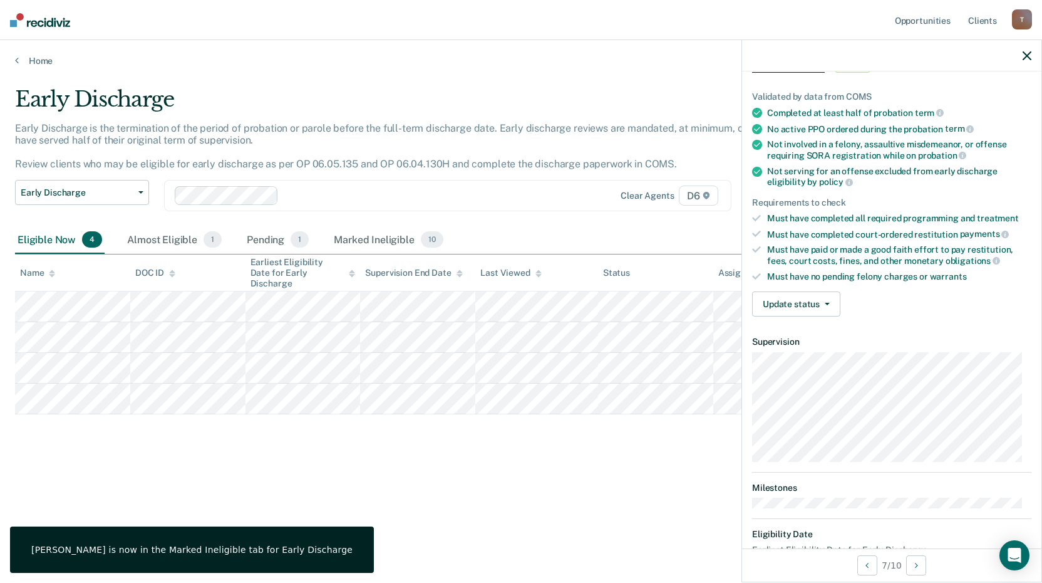
scroll to position [57, 0]
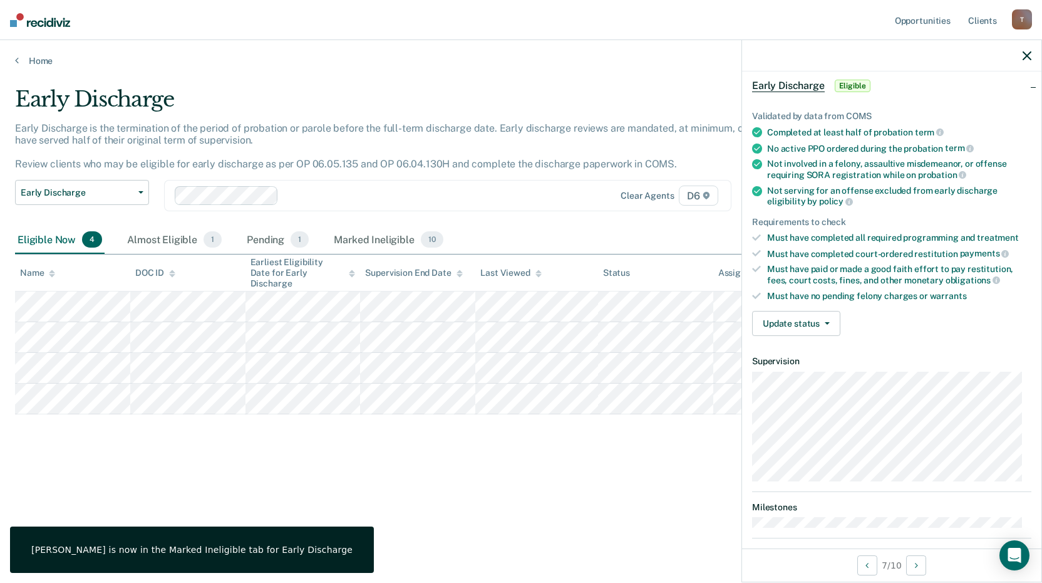
click at [796, 299] on div "Validated by data from COMS Completed at least half of probation term No active…" at bounding box center [891, 218] width 299 height 255
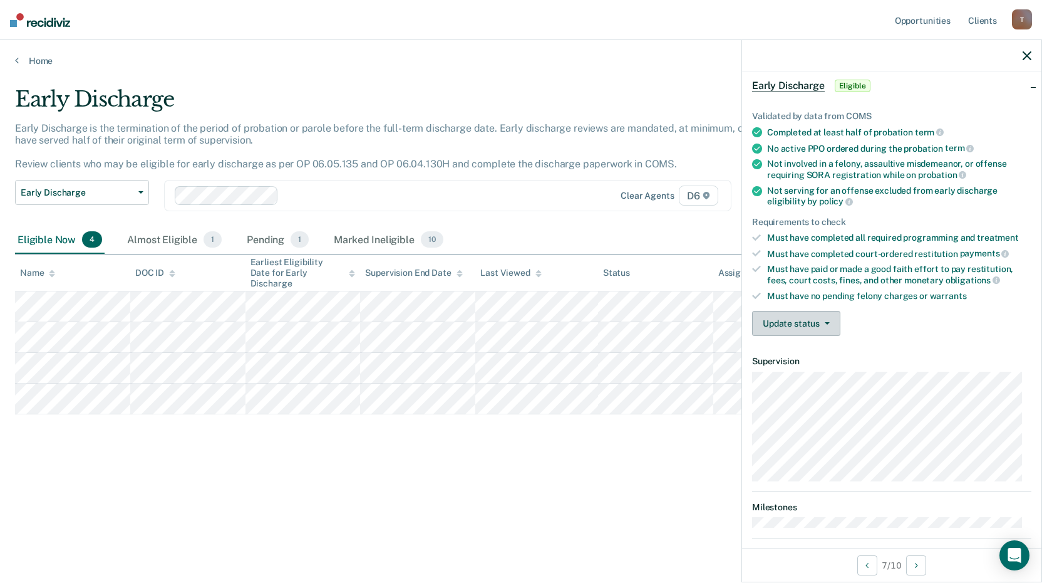
click at [803, 318] on button "Update status" at bounding box center [796, 323] width 88 height 25
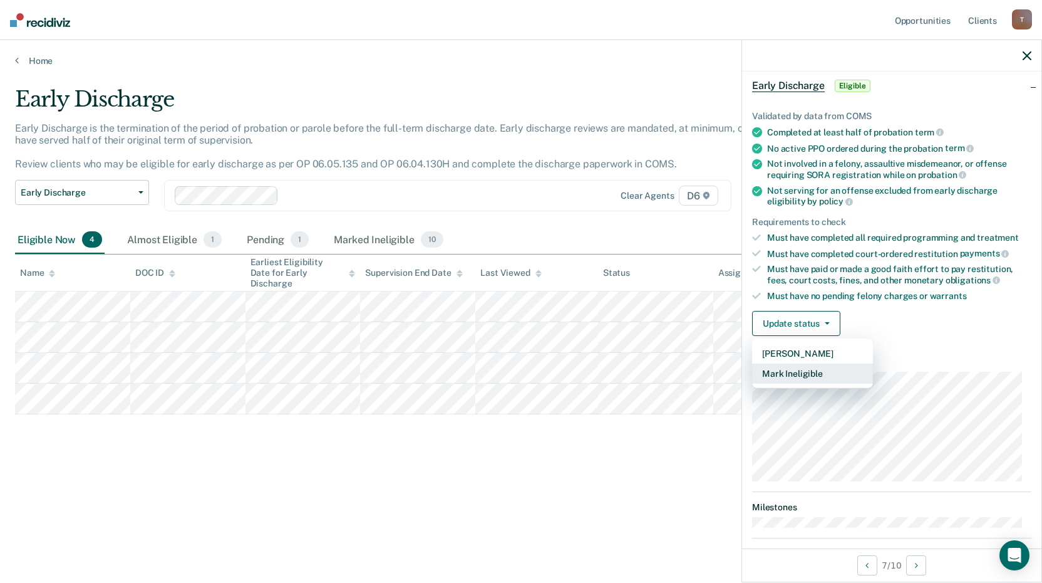
click at [796, 370] on button "Mark Ineligible" at bounding box center [812, 373] width 121 height 20
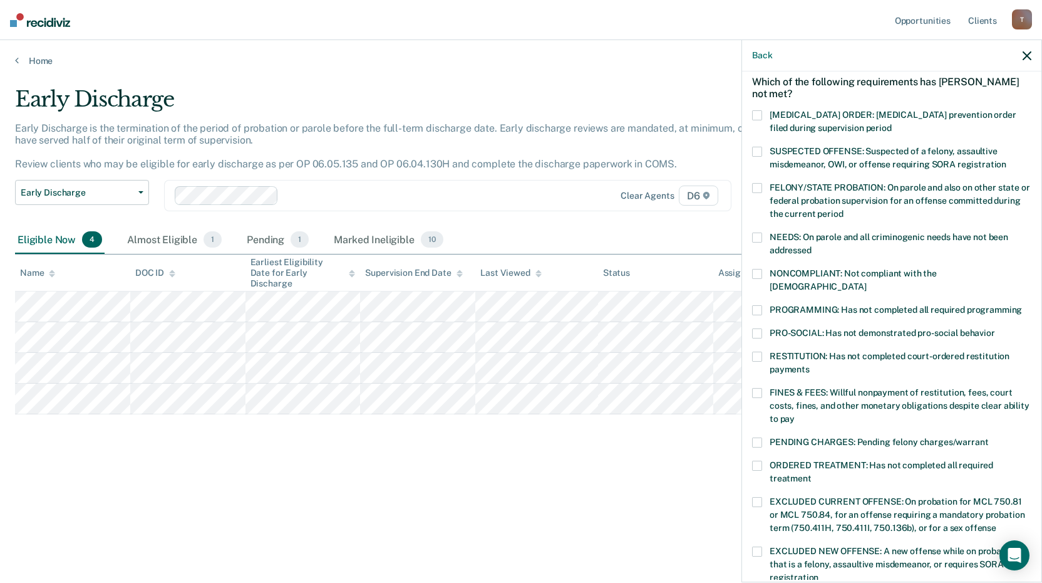
click at [762, 351] on span at bounding box center [757, 356] width 10 height 10
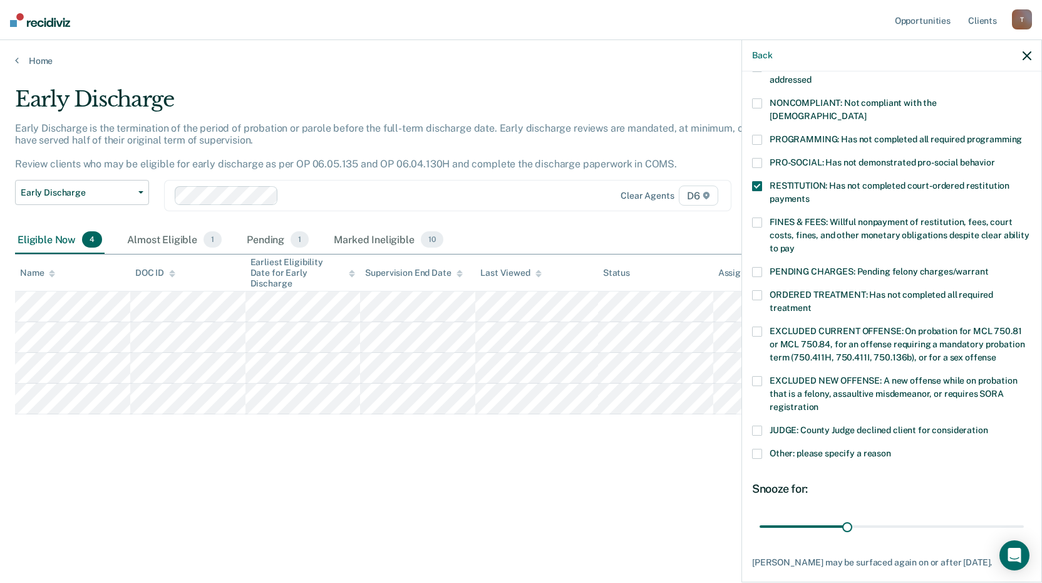
scroll to position [291, 0]
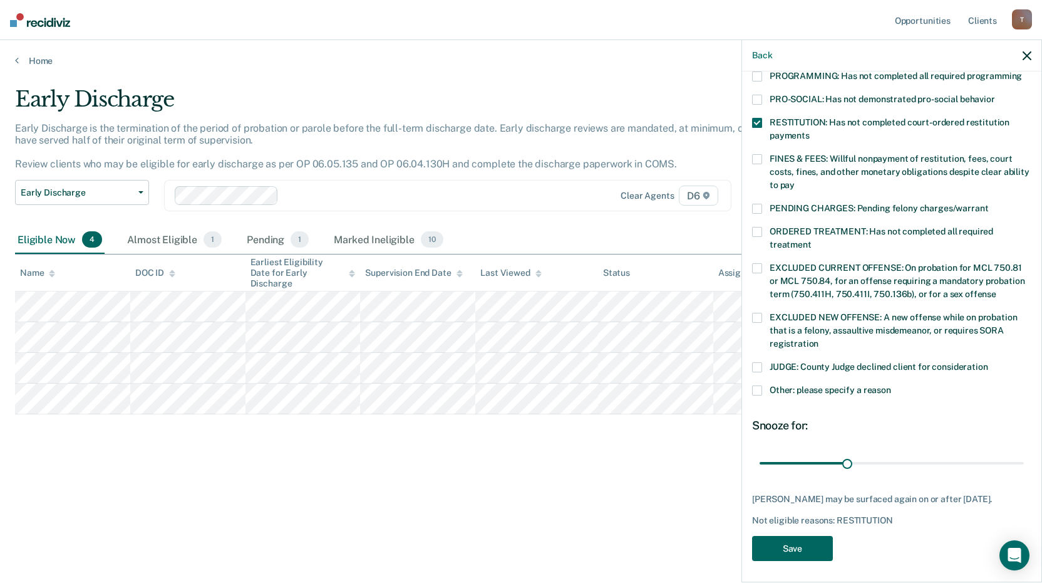
click at [775, 539] on button "Save" at bounding box center [792, 549] width 81 height 26
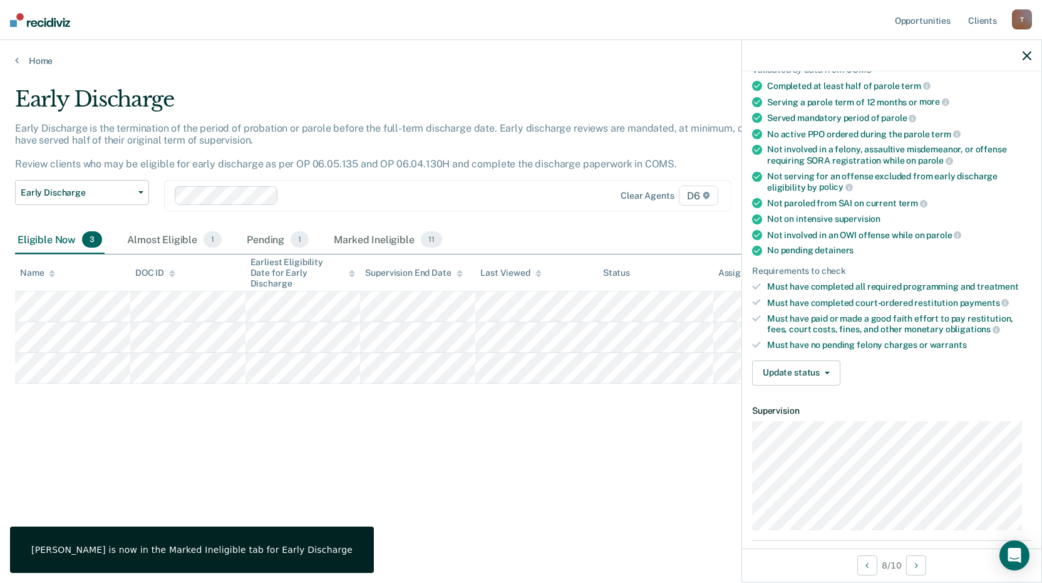
scroll to position [103, 0]
click at [824, 379] on button "Update status" at bounding box center [796, 373] width 88 height 25
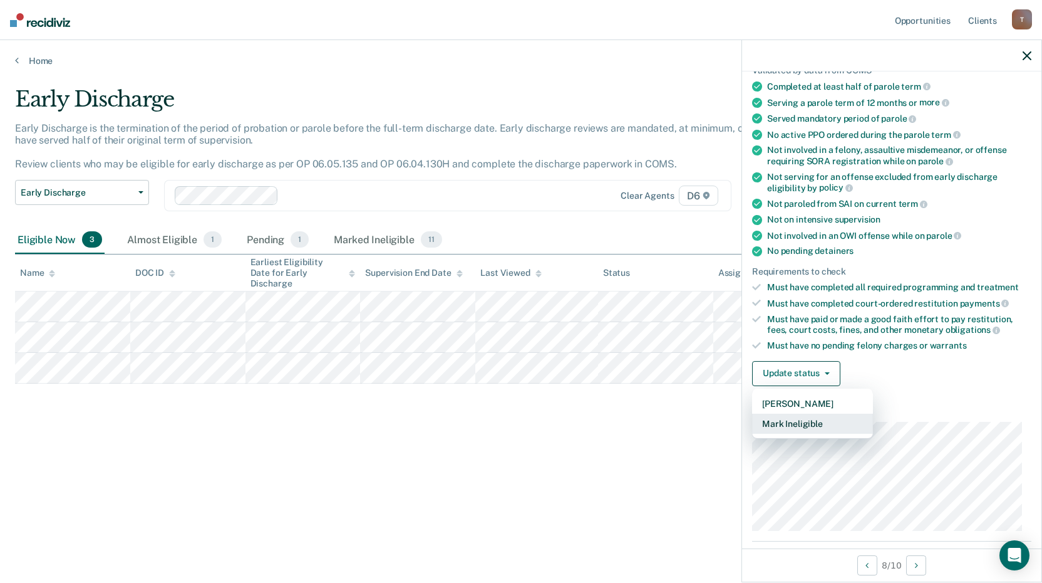
click at [804, 425] on button "Mark Ineligible" at bounding box center [812, 423] width 121 height 20
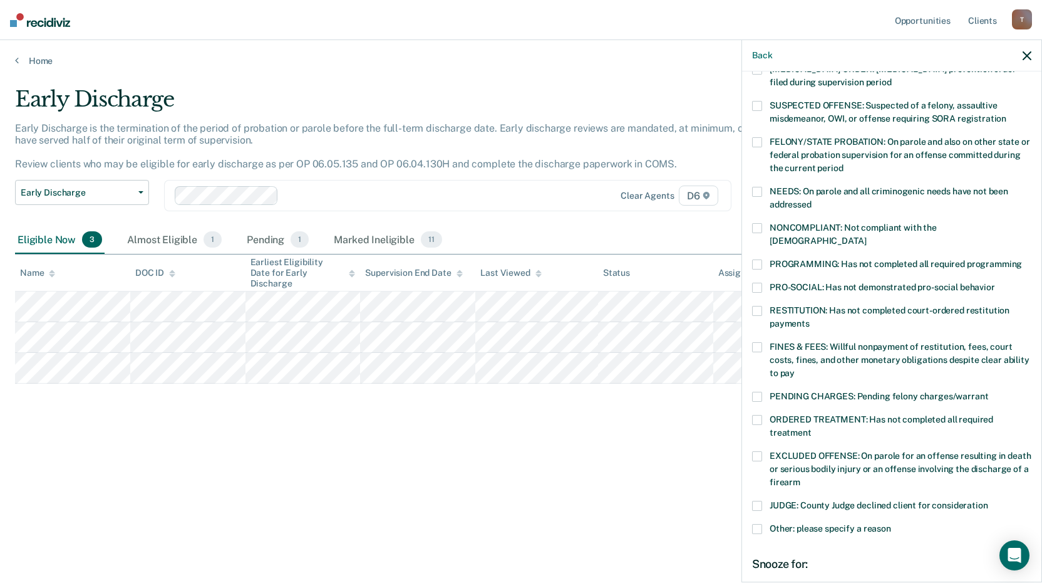
click at [759, 259] on span at bounding box center [757, 264] width 10 height 10
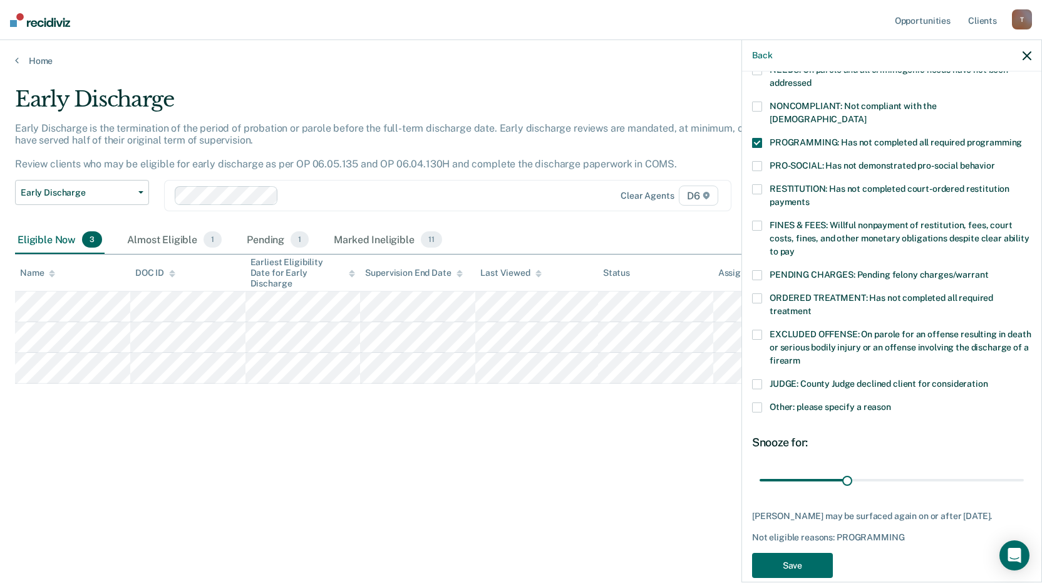
scroll to position [241, 0]
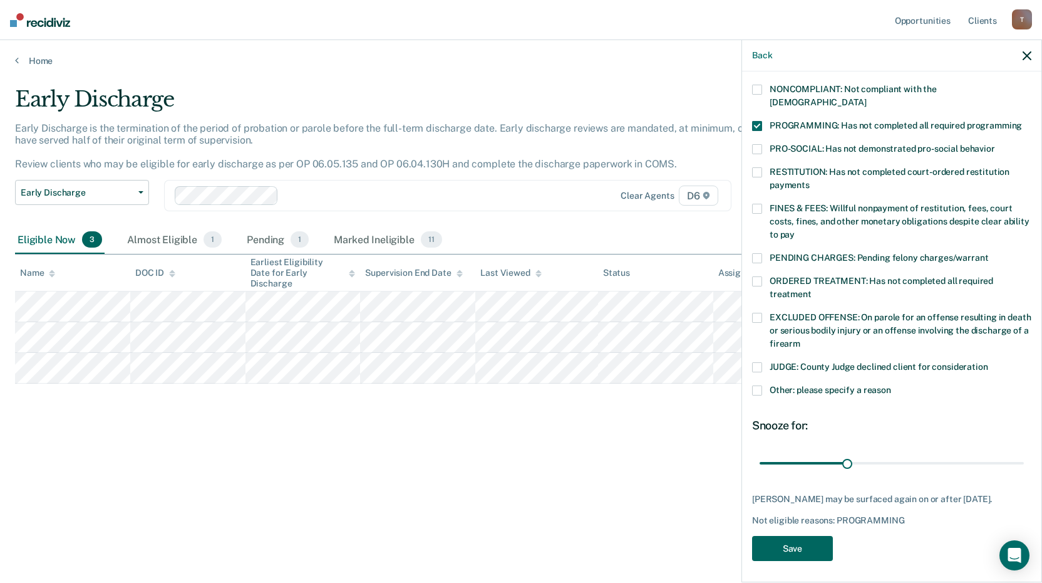
click at [799, 540] on button "Save" at bounding box center [792, 549] width 81 height 26
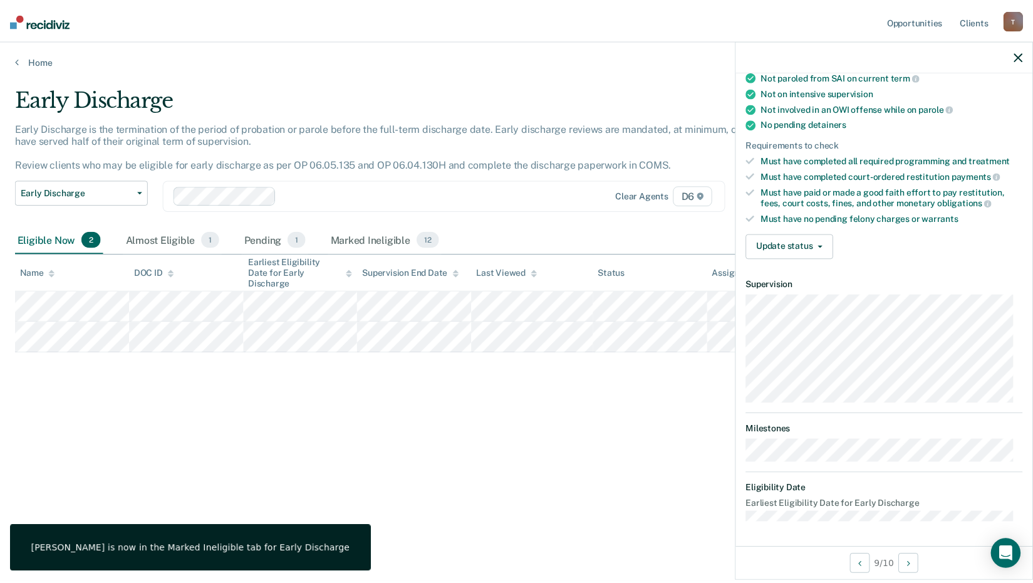
scroll to position [228, 0]
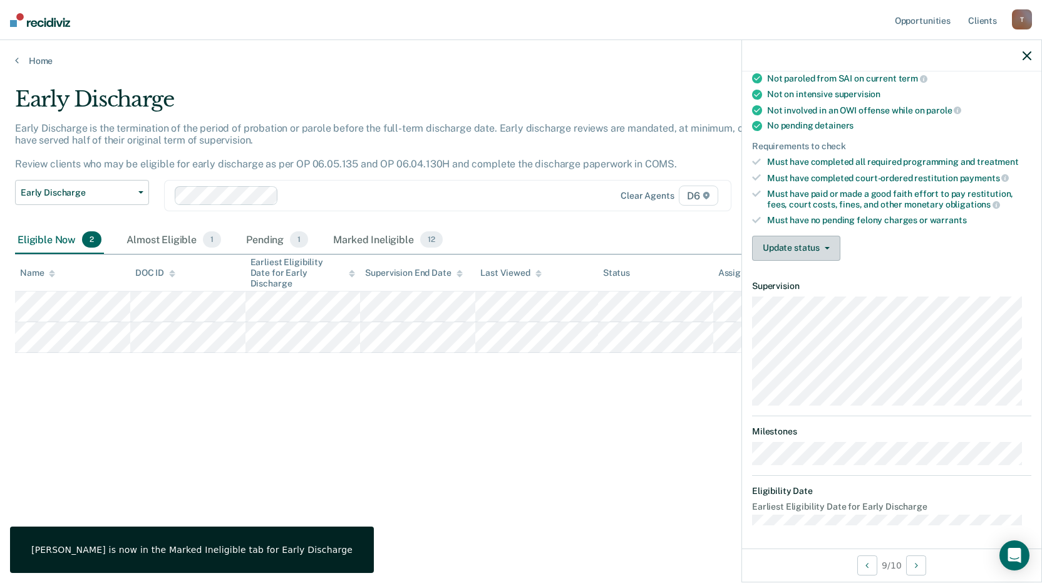
click at [811, 253] on button "Update status" at bounding box center [796, 248] width 88 height 25
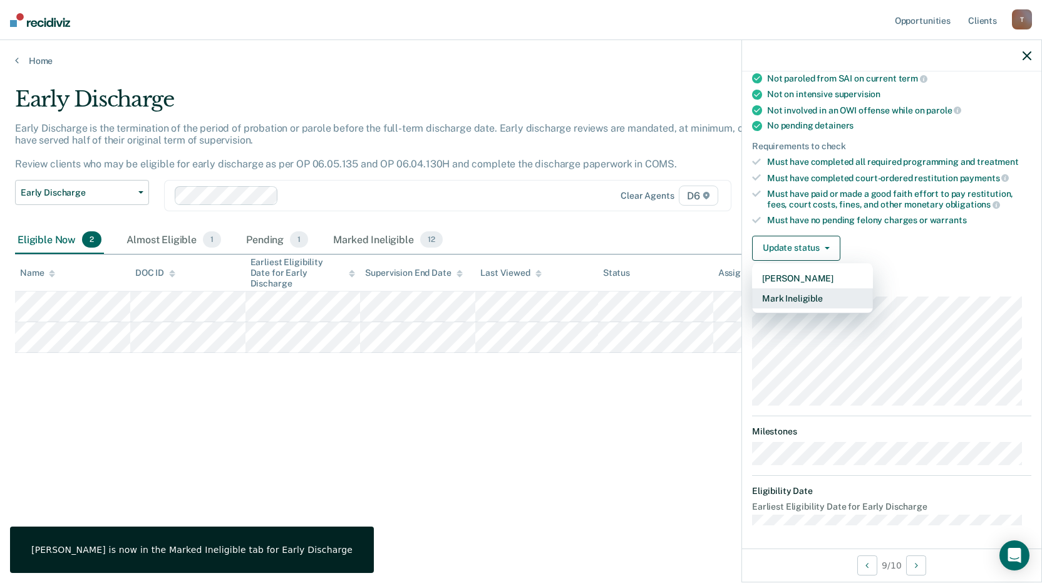
click at [798, 299] on button "Mark Ineligible" at bounding box center [812, 298] width 121 height 20
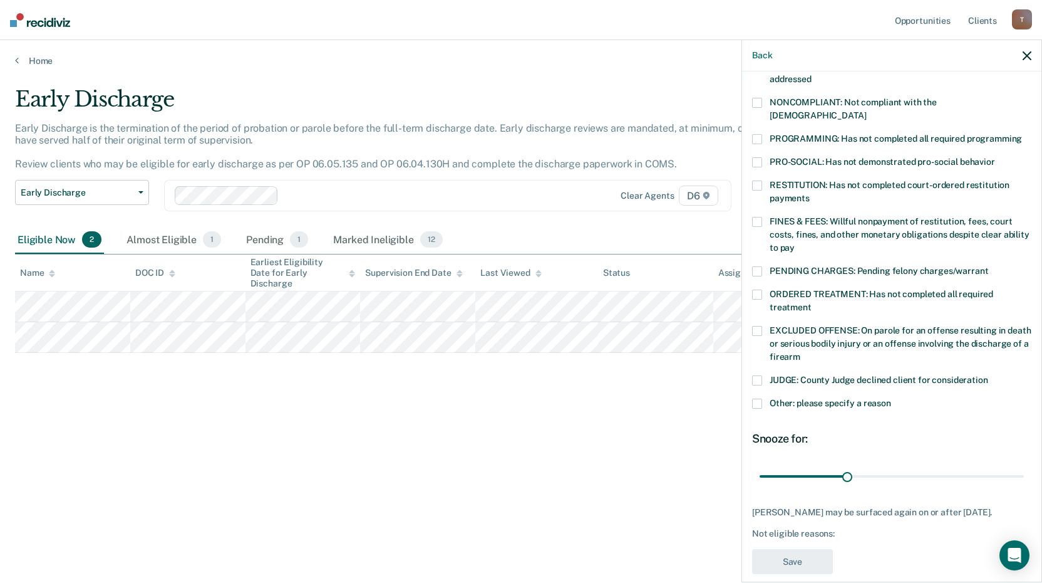
click at [758, 134] on span at bounding box center [757, 139] width 10 height 10
click at [805, 552] on button "Save" at bounding box center [792, 562] width 81 height 26
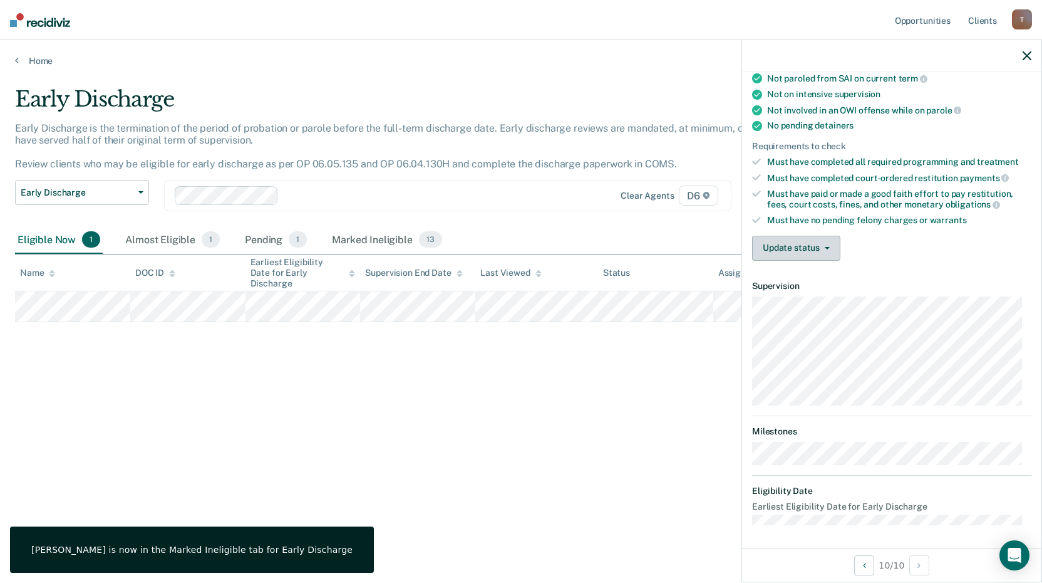
click at [815, 251] on button "Update status" at bounding box center [796, 248] width 88 height 25
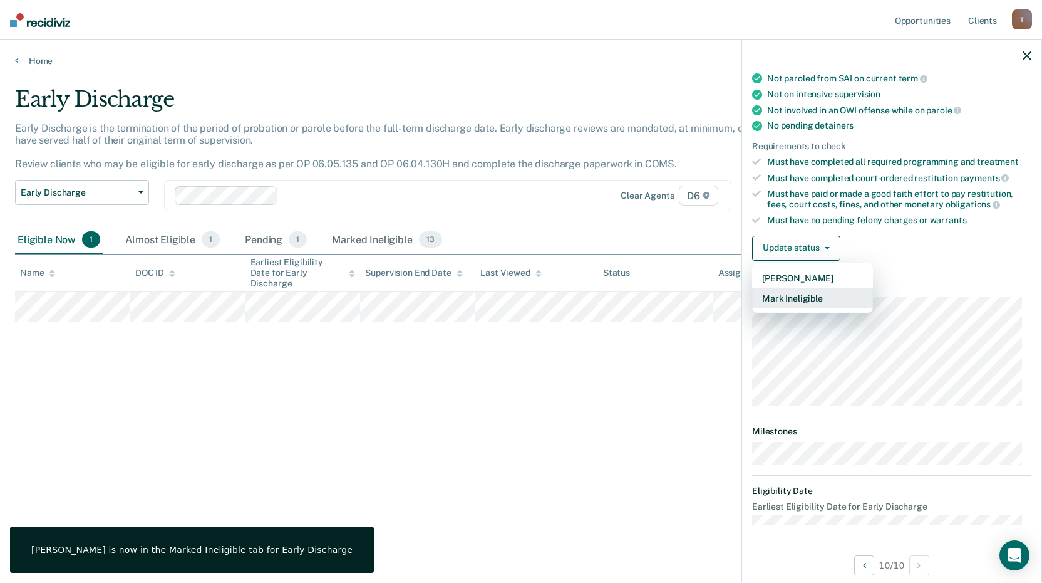
click at [806, 295] on button "Mark Ineligible" at bounding box center [812, 298] width 121 height 20
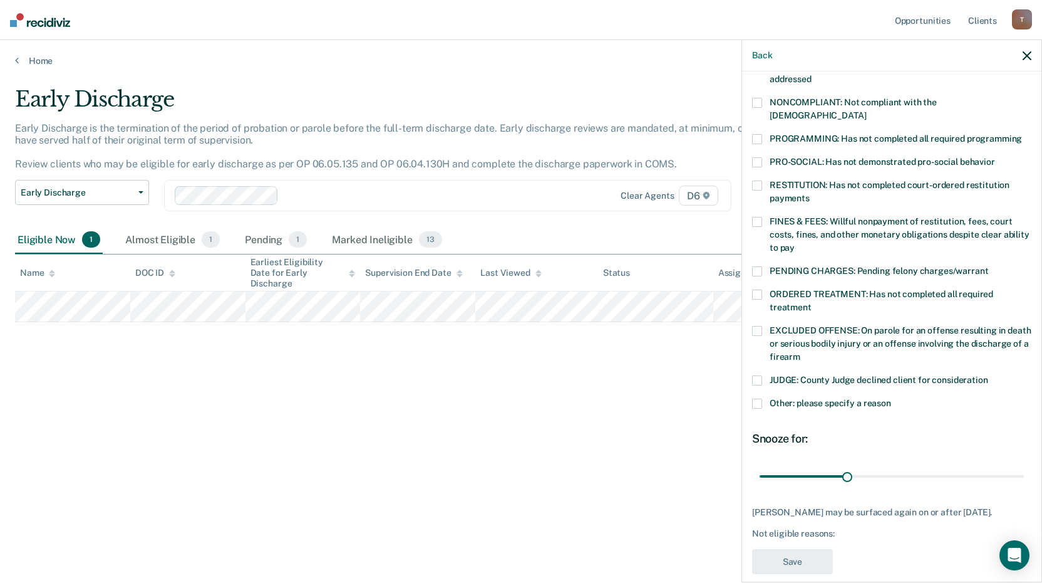
click at [756, 134] on span at bounding box center [757, 139] width 10 height 10
click at [794, 562] on button "Save" at bounding box center [792, 562] width 81 height 26
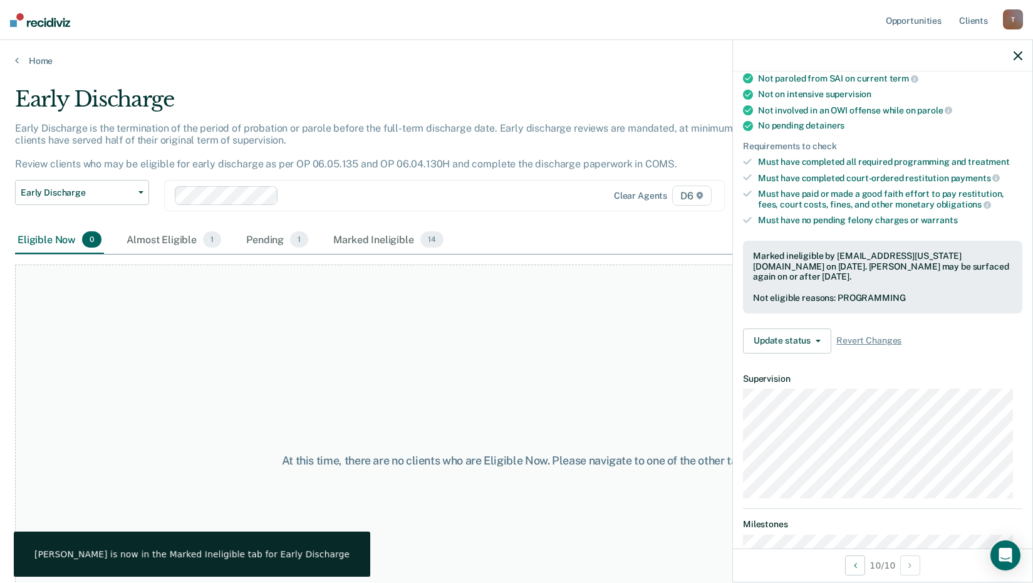
click at [561, 386] on div "At this time, there are no clients who are Eligible Now. Please navigate to one…" at bounding box center [516, 460] width 1003 height 392
click at [1019, 58] on icon "button" at bounding box center [1018, 55] width 9 height 9
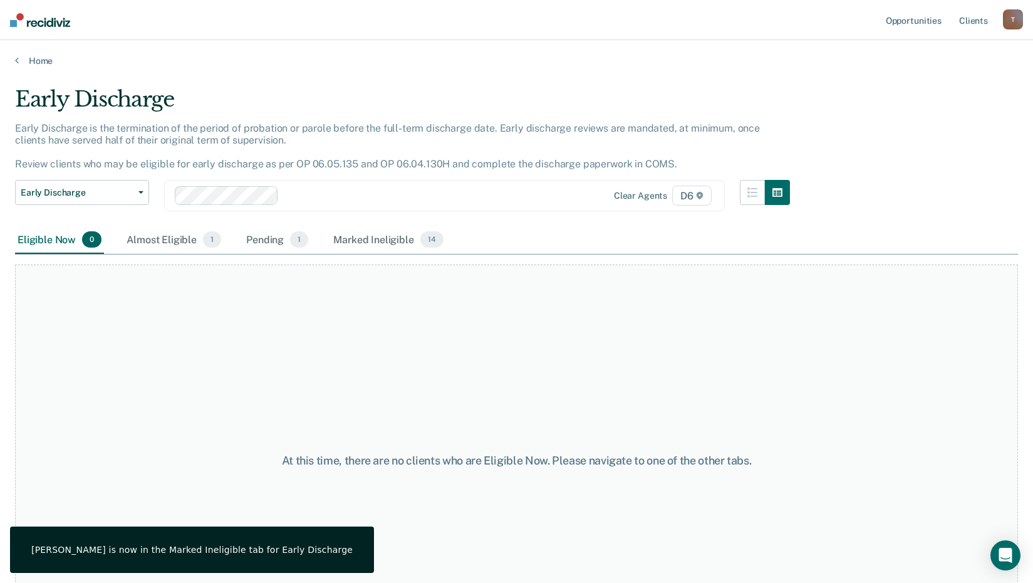
click at [36, 51] on div "Home" at bounding box center [516, 53] width 1033 height 26
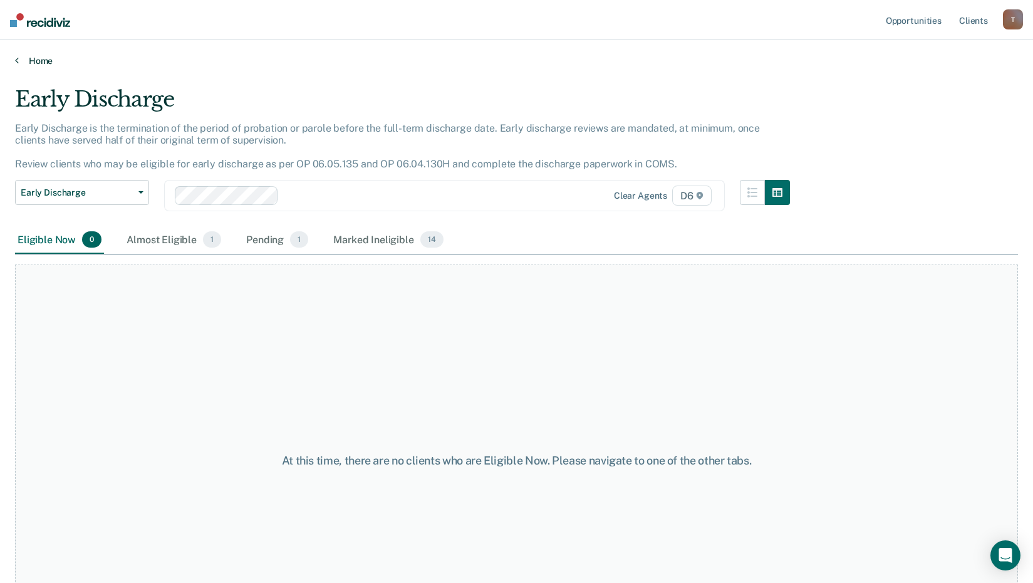
click at [41, 58] on link "Home" at bounding box center [516, 60] width 1003 height 11
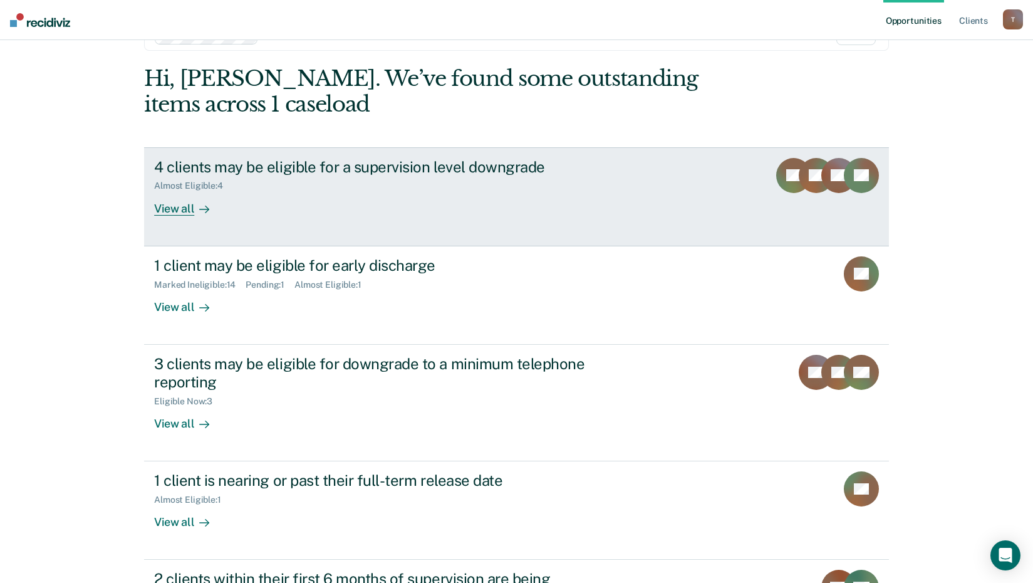
scroll to position [63, 0]
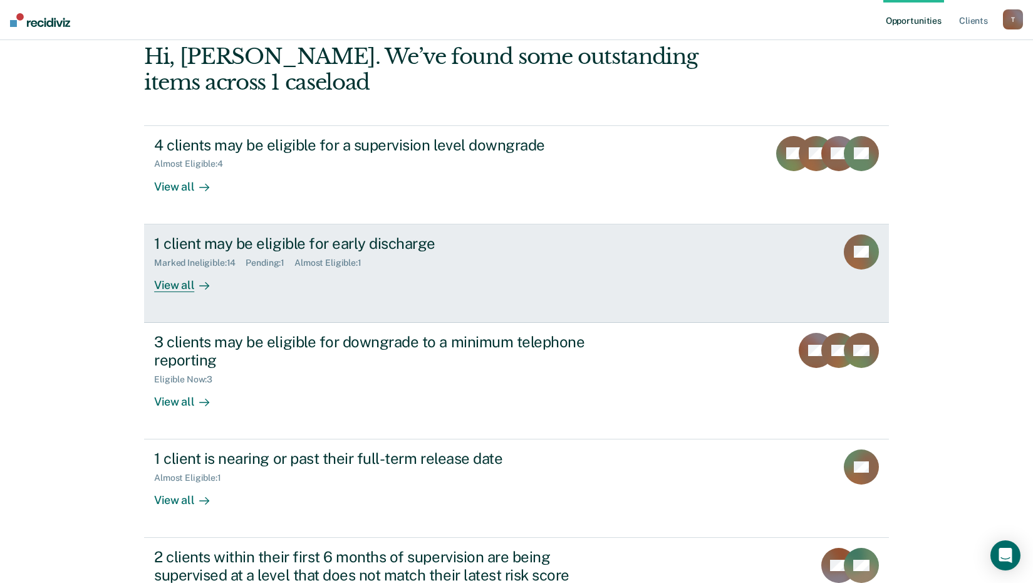
click at [175, 284] on div "View all" at bounding box center [189, 279] width 70 height 24
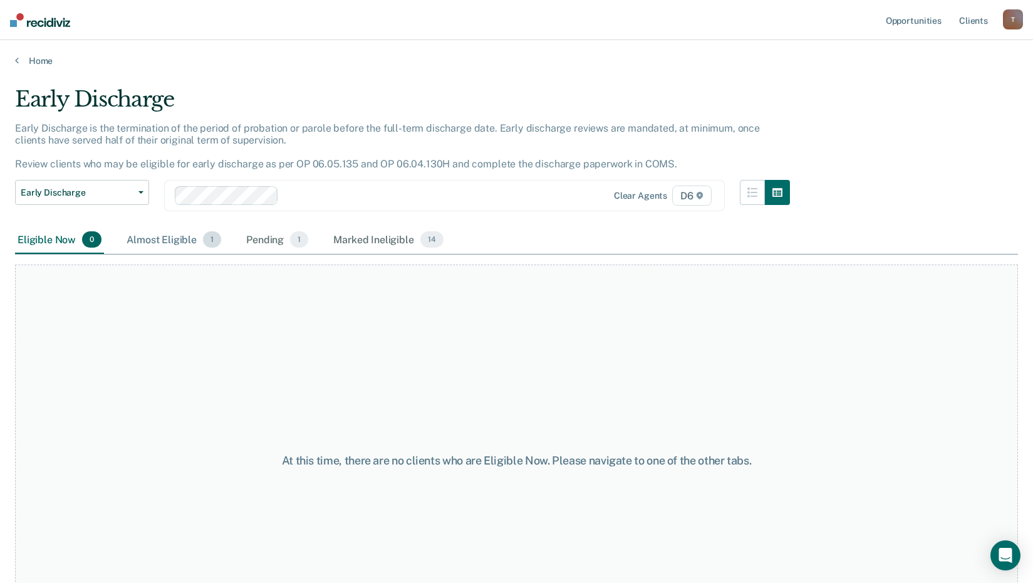
click at [176, 242] on div "Almost Eligible 1" at bounding box center [174, 240] width 100 height 28
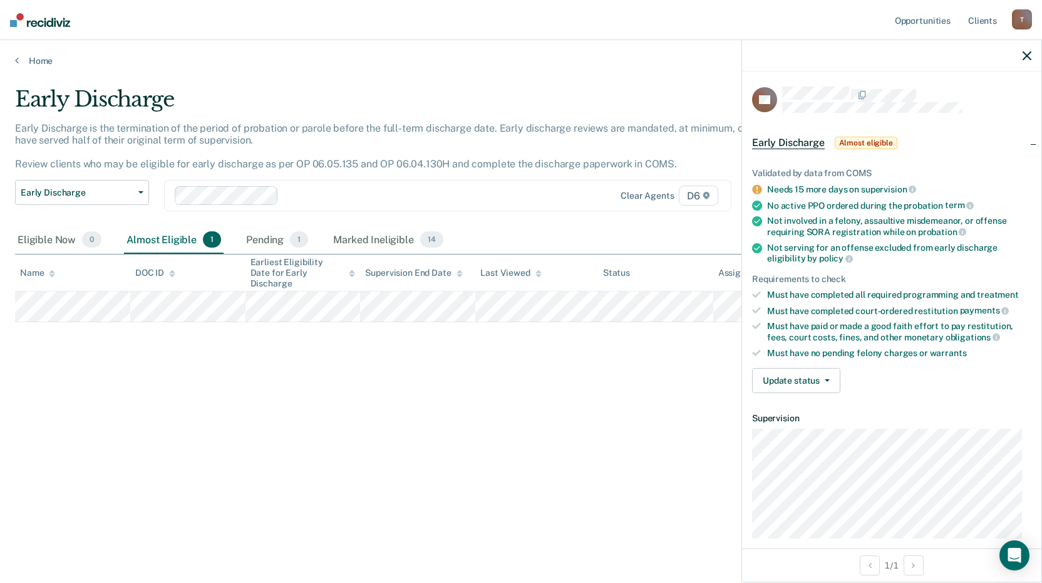
click at [225, 372] on div "Early Discharge Early Discharge is the termination of the period of probation o…" at bounding box center [521, 287] width 1012 height 402
click at [18, 62] on icon at bounding box center [17, 60] width 4 height 10
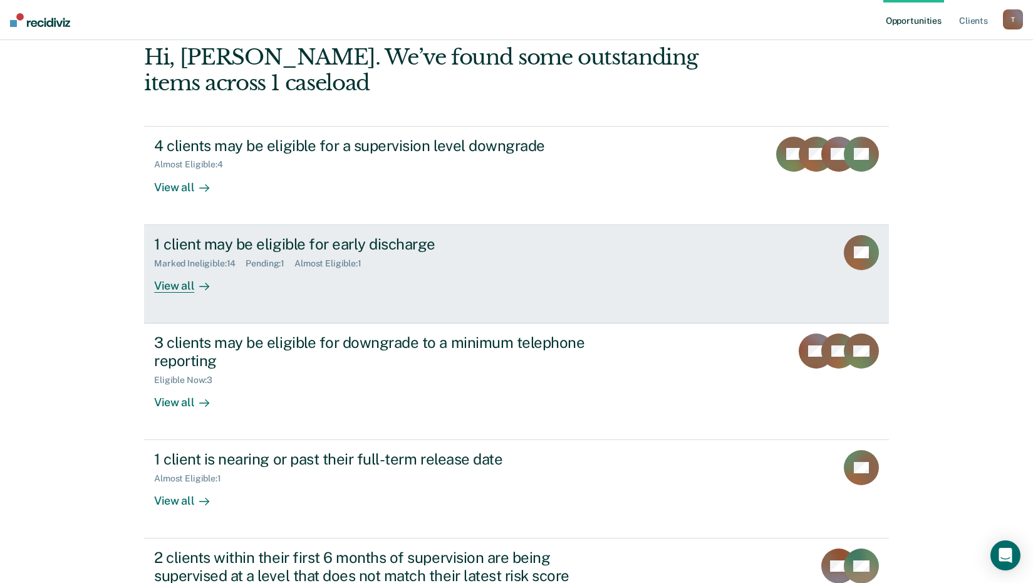
scroll to position [63, 0]
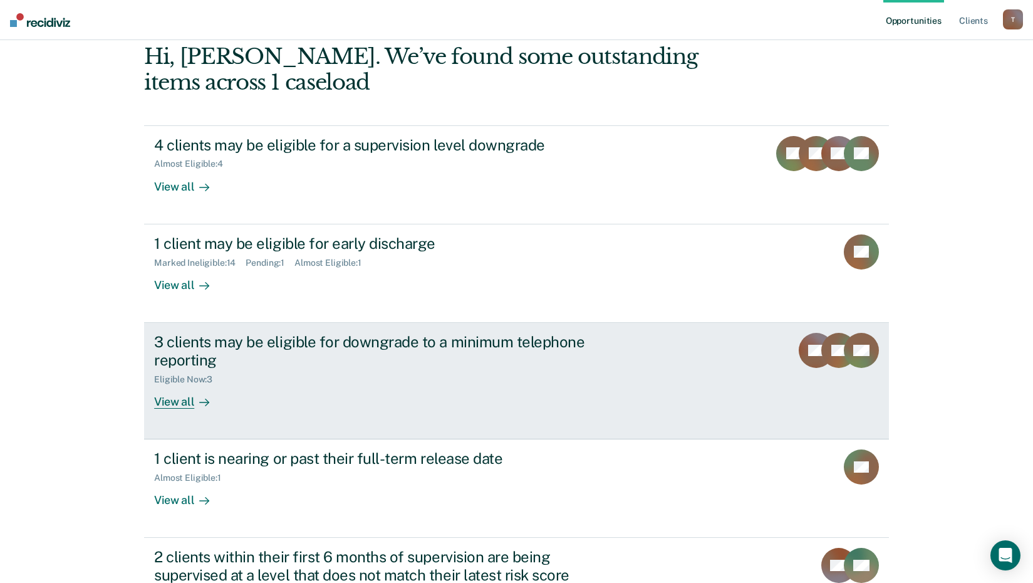
click at [252, 341] on div "3 clients may be eligible for downgrade to a minimum telephone reporting" at bounding box center [374, 351] width 440 height 36
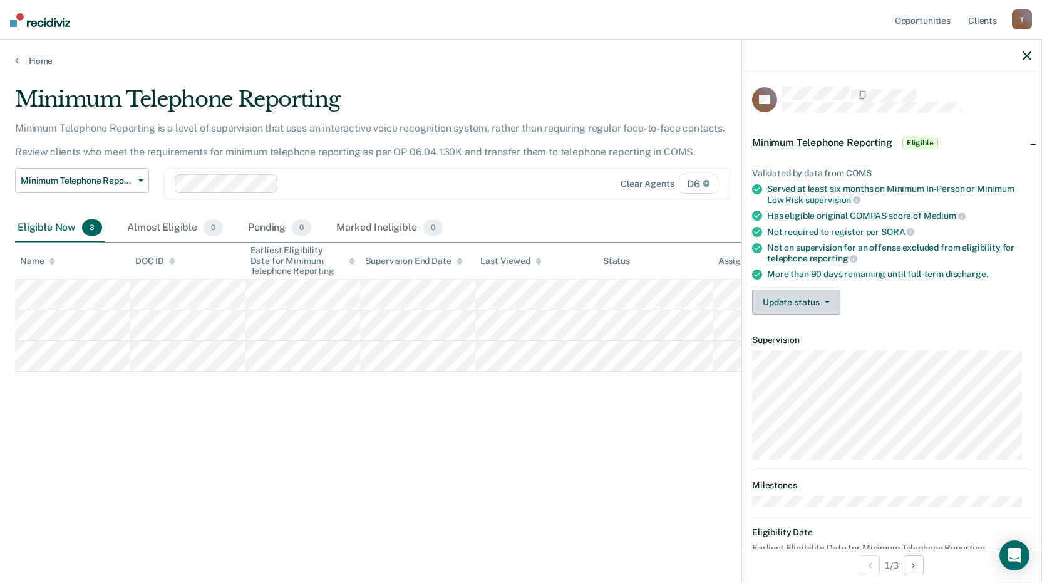
click at [806, 305] on button "Update status" at bounding box center [796, 301] width 88 height 25
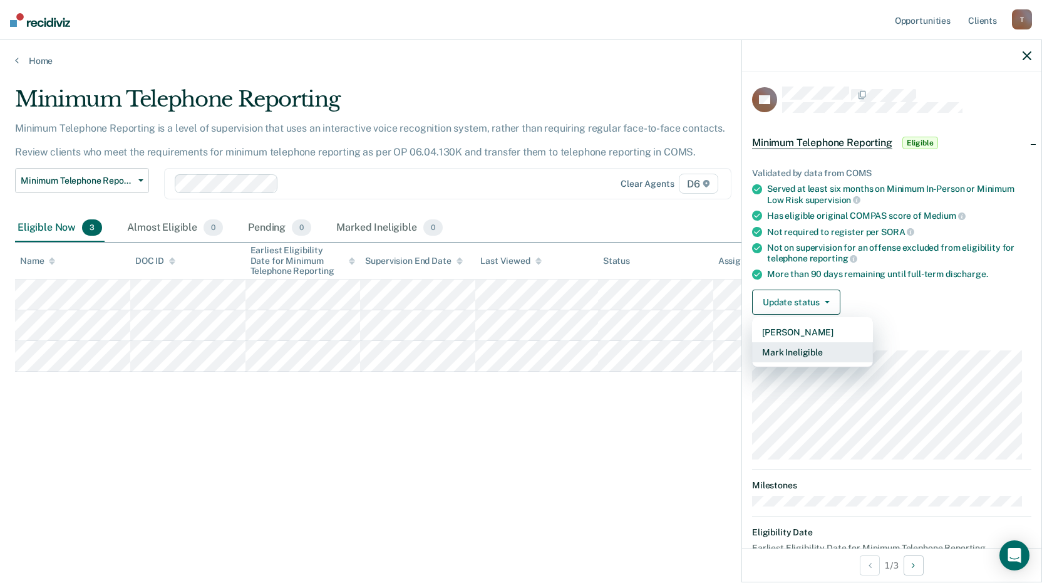
click at [797, 351] on button "Mark Ineligible" at bounding box center [812, 352] width 121 height 20
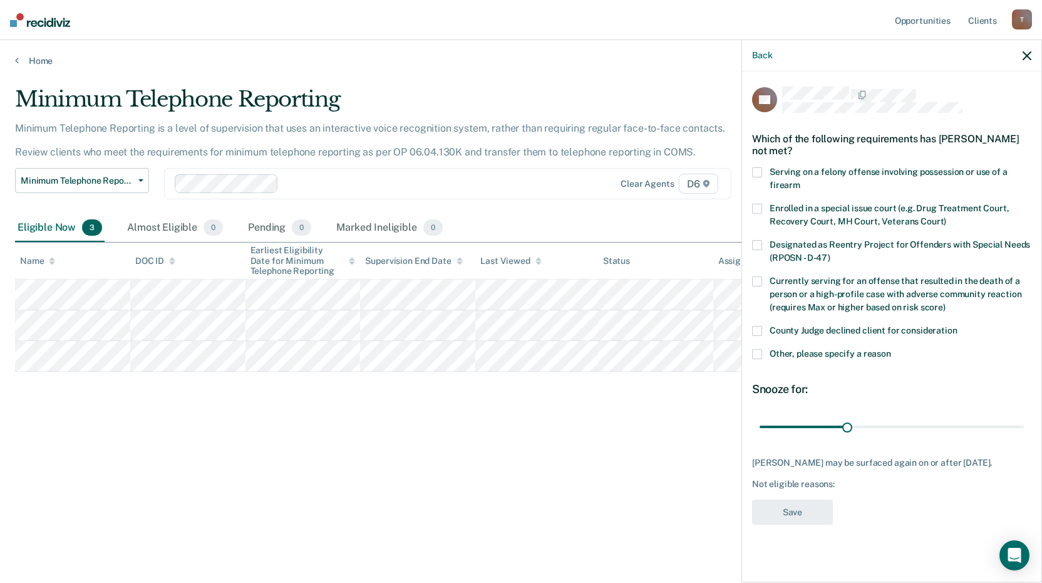
click at [753, 326] on span at bounding box center [757, 331] width 10 height 10
click at [785, 506] on button "Save" at bounding box center [792, 512] width 81 height 26
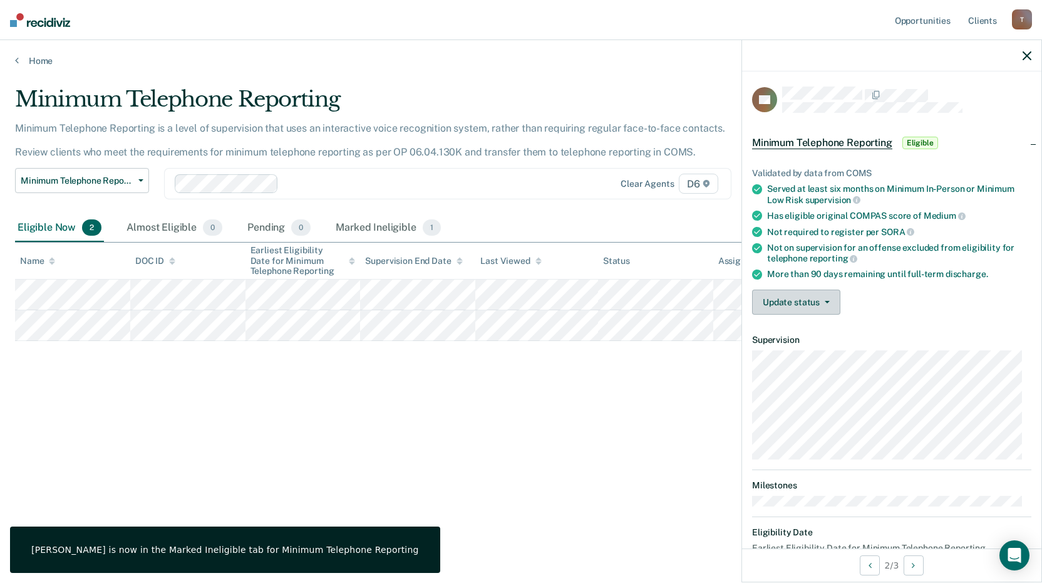
click at [783, 301] on button "Update status" at bounding box center [796, 301] width 88 height 25
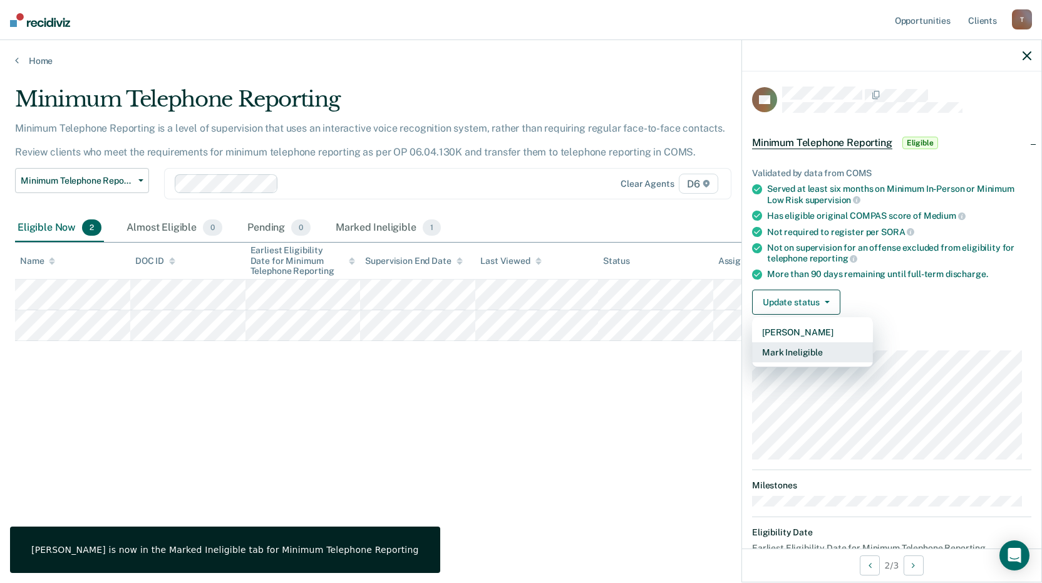
click at [792, 350] on button "Mark Ineligible" at bounding box center [812, 352] width 121 height 20
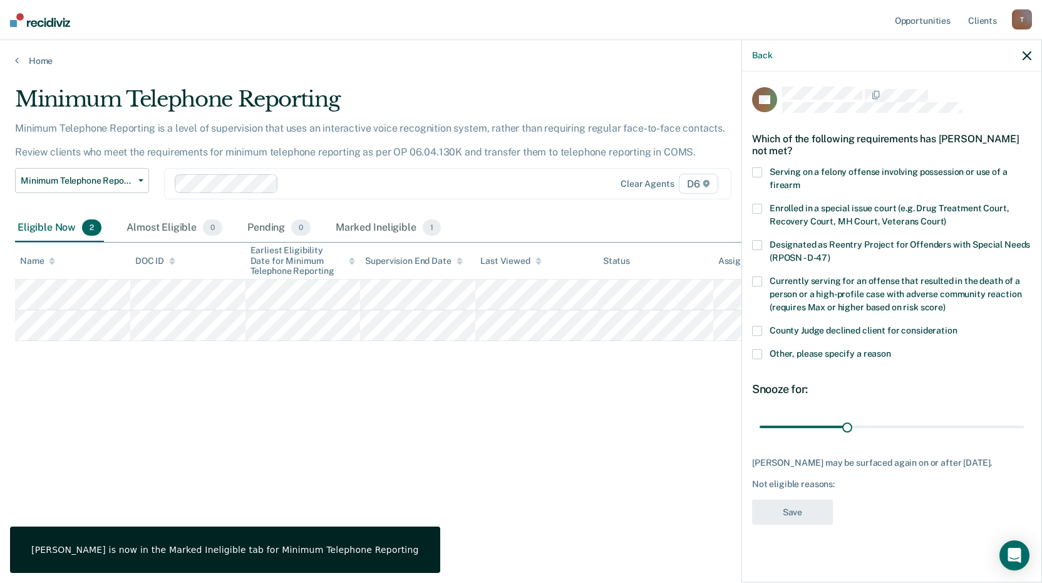
click at [759, 333] on span at bounding box center [757, 331] width 10 height 10
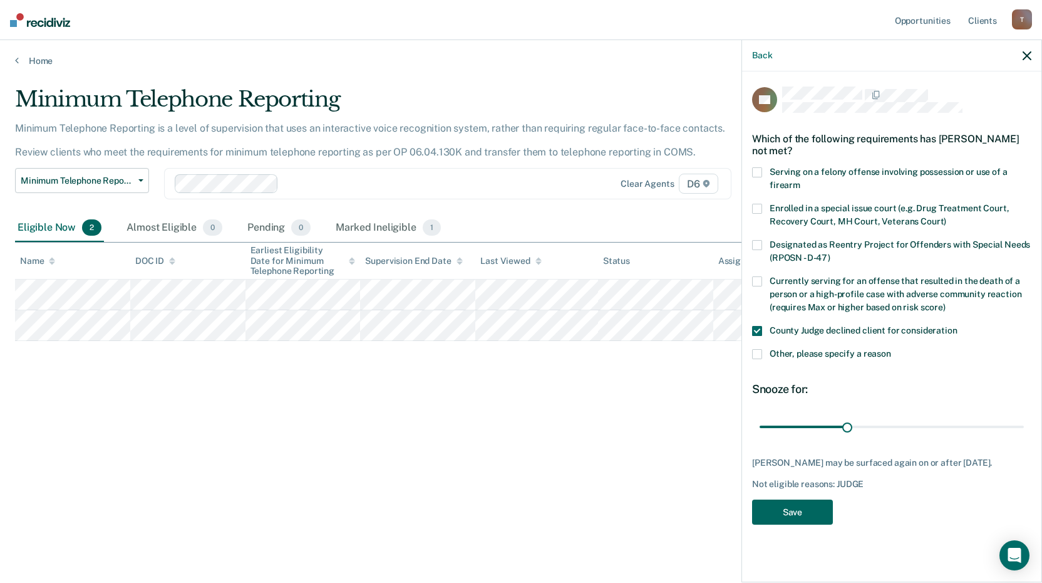
click at [790, 516] on button "Save" at bounding box center [792, 512] width 81 height 26
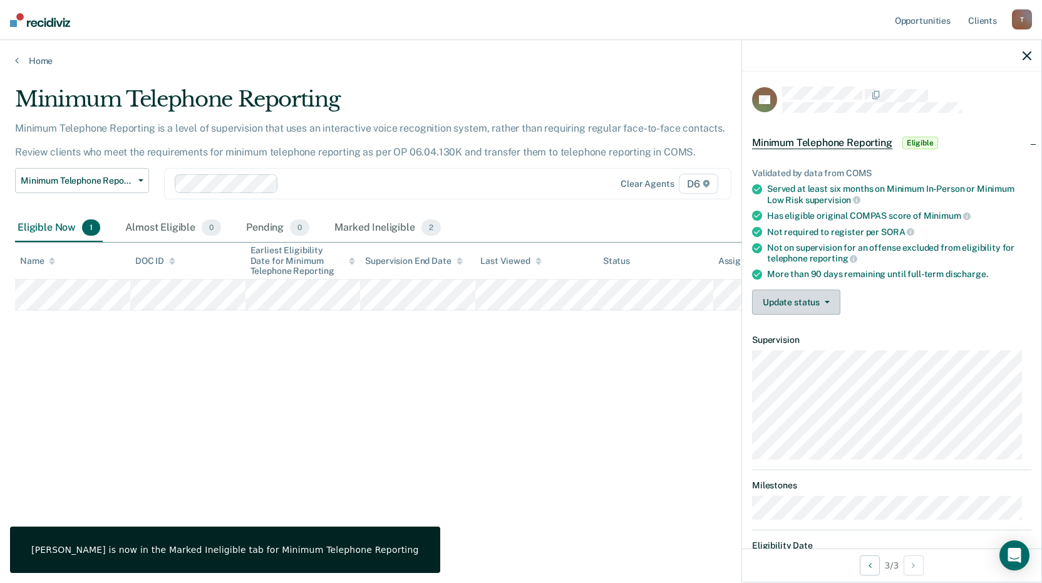
click at [772, 300] on button "Update status" at bounding box center [796, 301] width 88 height 25
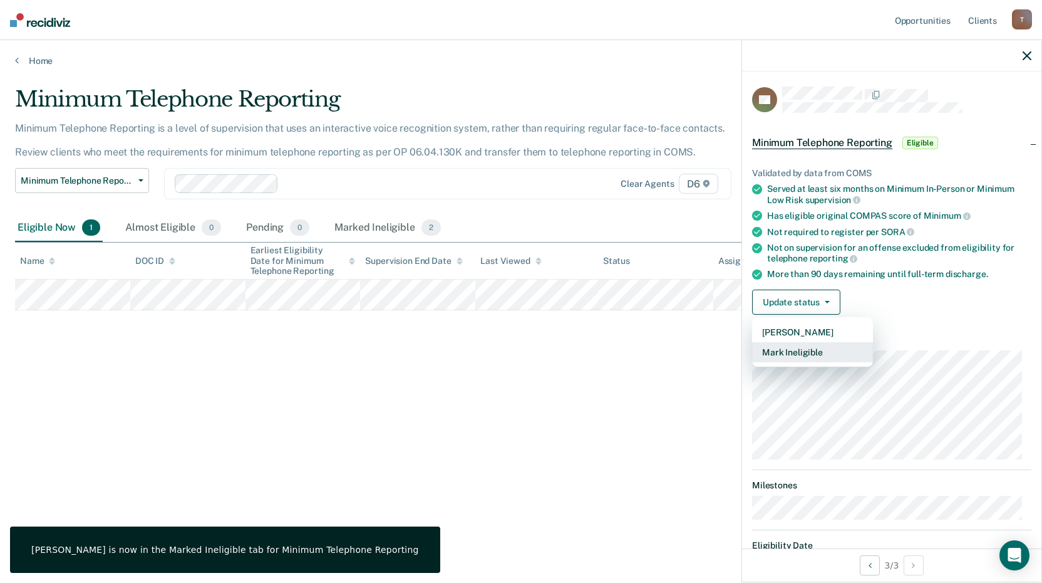
click at [776, 348] on button "Mark Ineligible" at bounding box center [812, 352] width 121 height 20
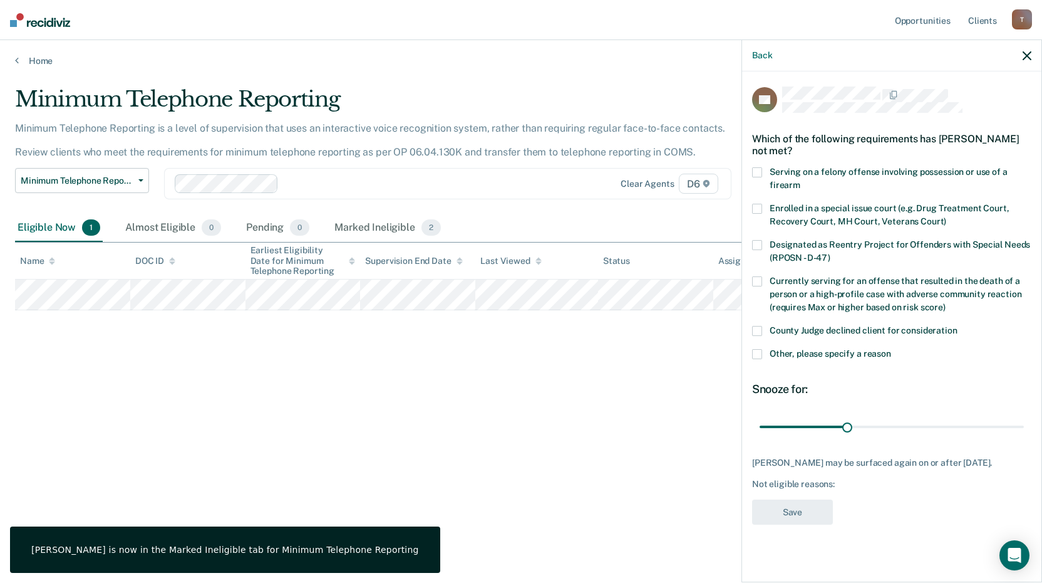
click at [758, 332] on span at bounding box center [757, 331] width 10 height 10
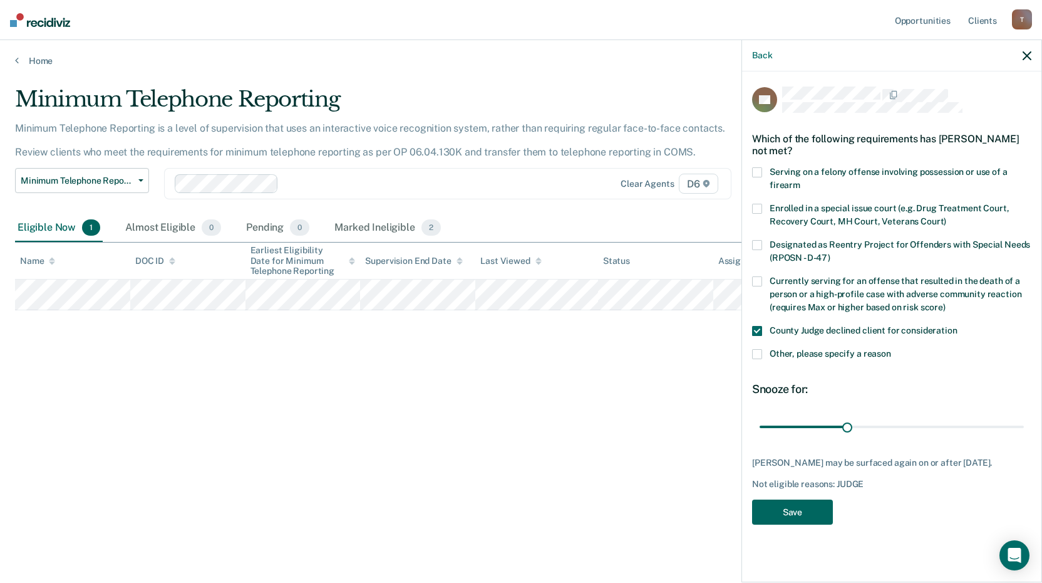
click at [789, 516] on button "Save" at bounding box center [792, 512] width 81 height 26
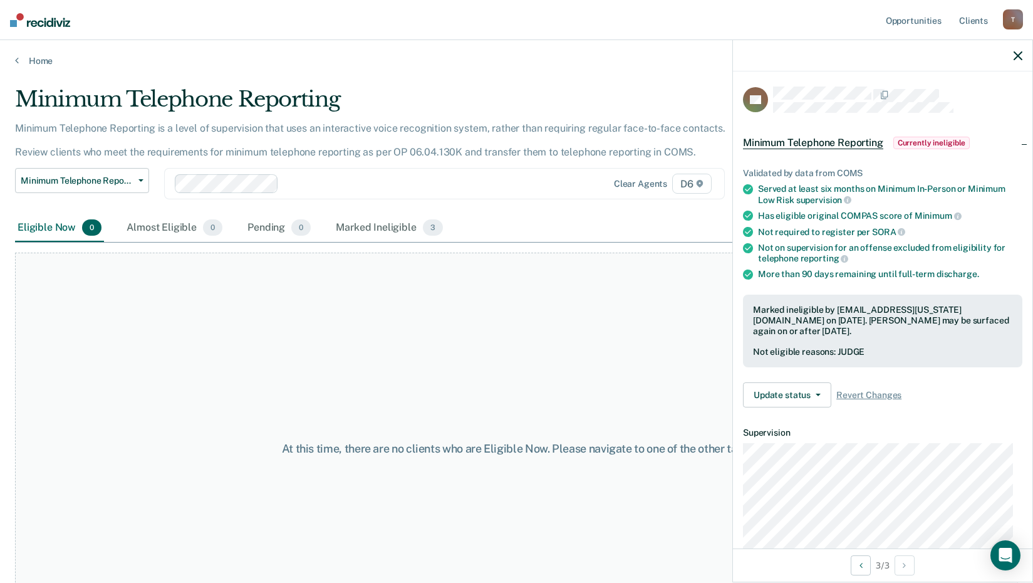
click at [353, 337] on div "At this time, there are no clients who are Eligible Now. Please navigate to one…" at bounding box center [516, 448] width 1003 height 392
click at [1007, 58] on div at bounding box center [882, 55] width 299 height 31
click at [1020, 51] on button "button" at bounding box center [1018, 55] width 9 height 11
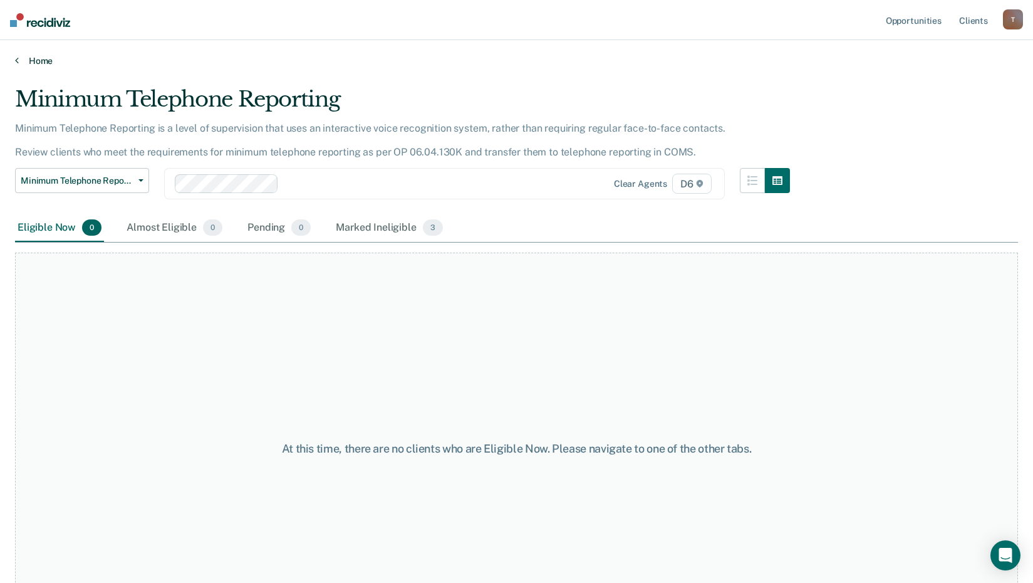
click at [33, 60] on link "Home" at bounding box center [516, 60] width 1003 height 11
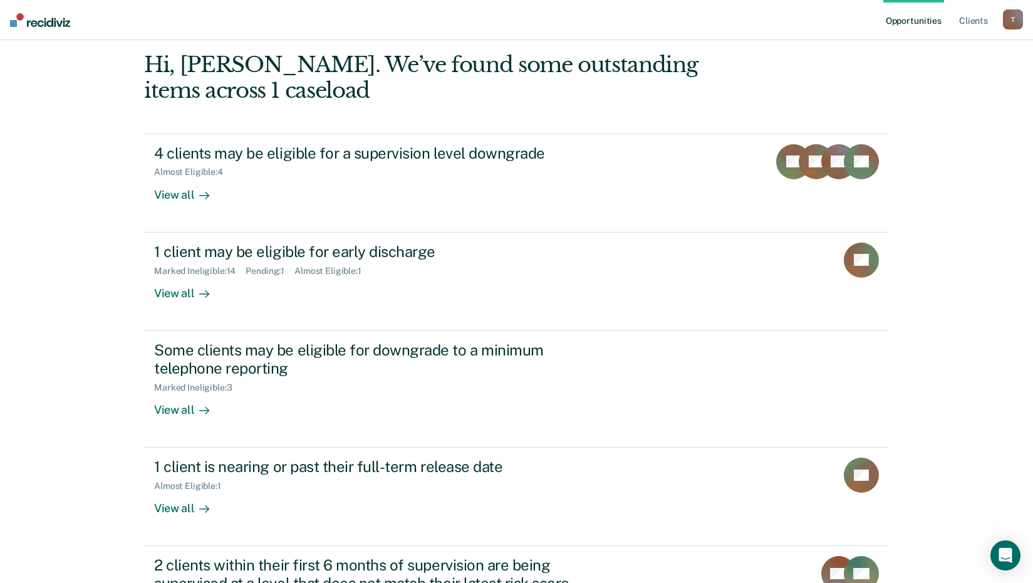
scroll to position [184, 0]
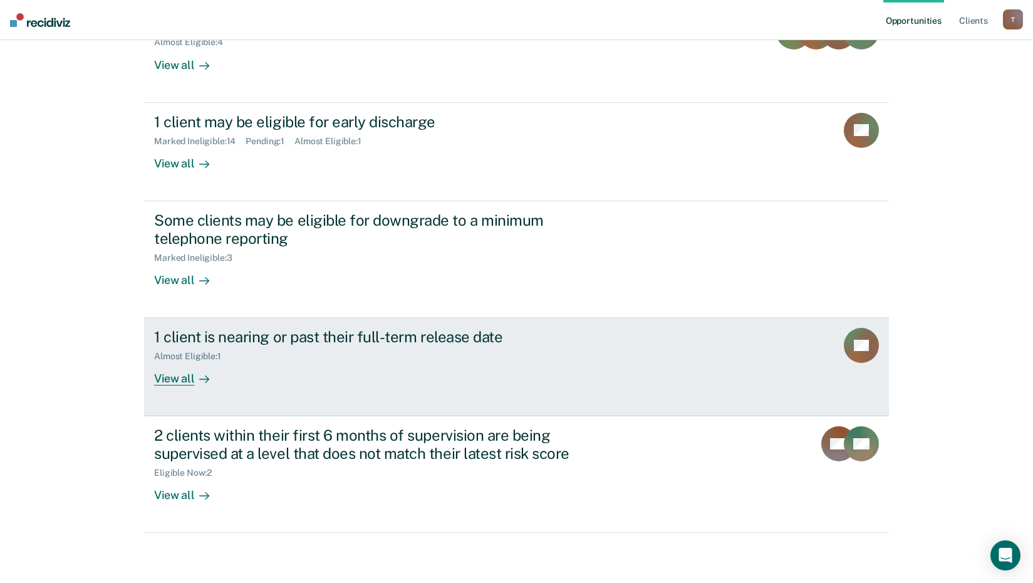
click at [262, 339] on div "1 client is nearing or past their full-term release date" at bounding box center [374, 337] width 440 height 18
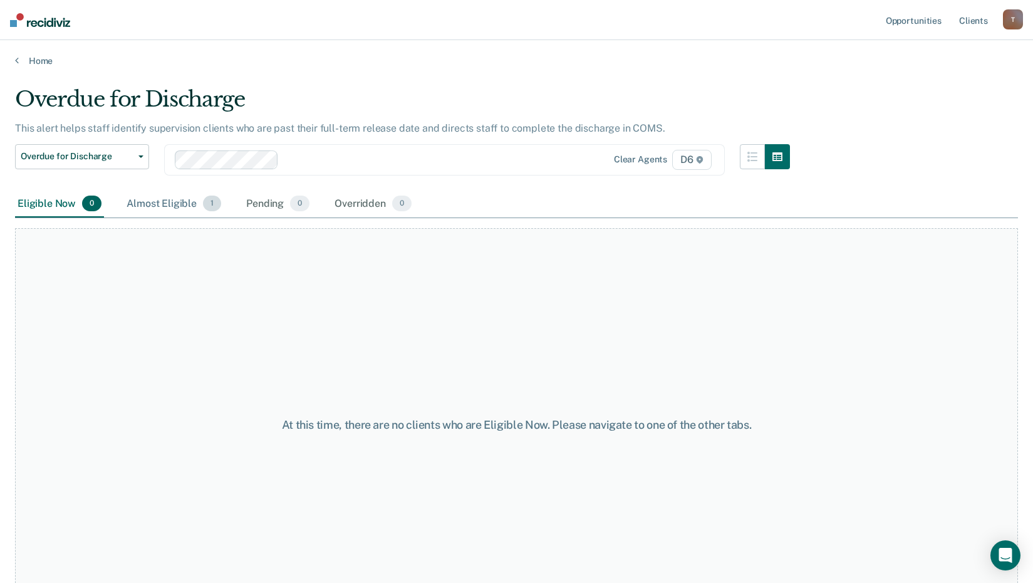
click at [190, 208] on div "Almost Eligible 1" at bounding box center [174, 204] width 100 height 28
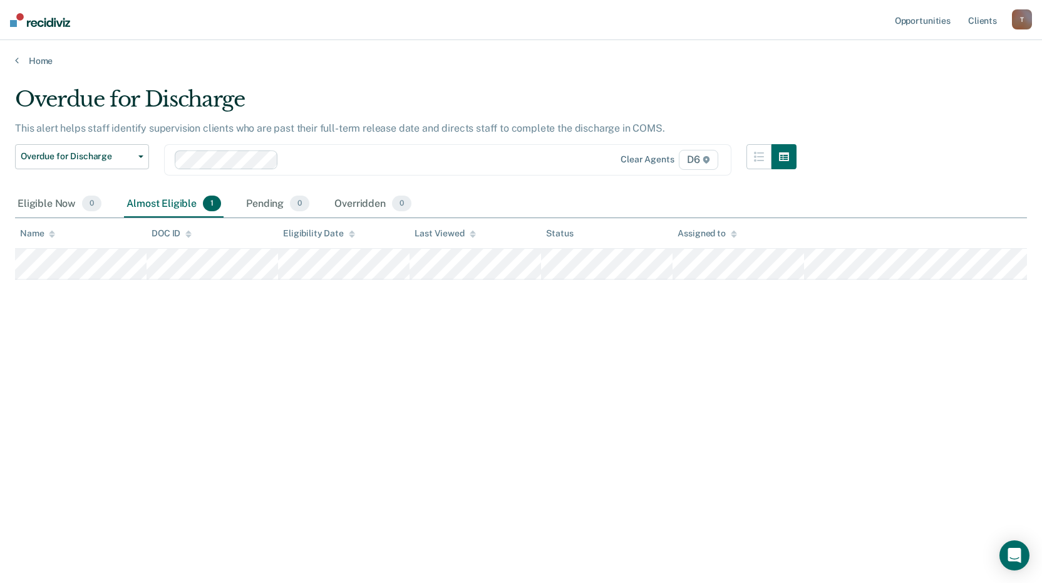
click at [599, 465] on div "Overdue for Discharge This alert helps staff identify supervision clients who a…" at bounding box center [521, 287] width 1012 height 402
click at [171, 194] on div "Almost Eligible 1" at bounding box center [174, 204] width 100 height 28
click at [166, 204] on div "Almost Eligible 1" at bounding box center [174, 204] width 100 height 28
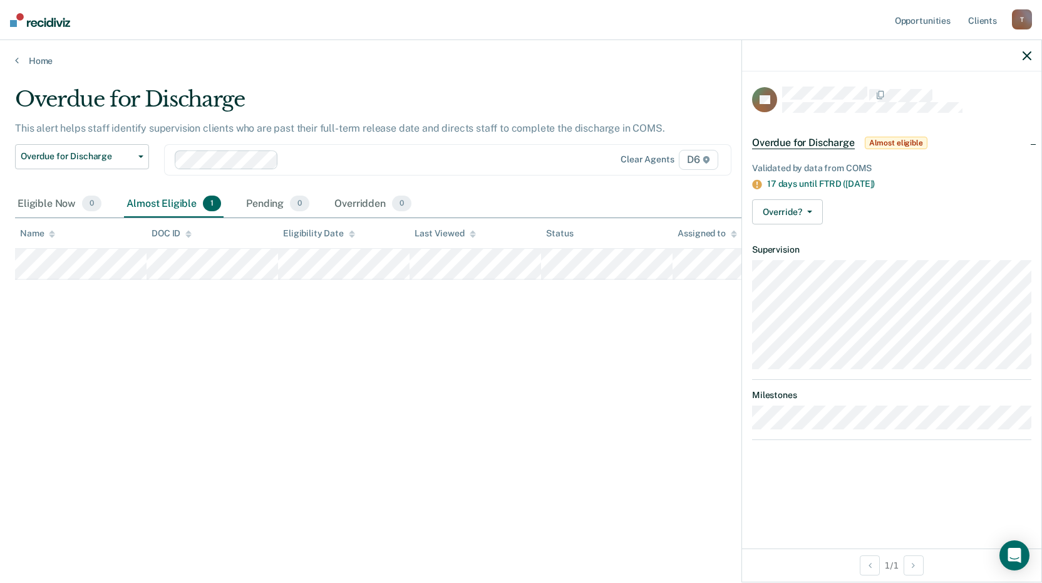
click at [102, 314] on div "Overdue for Discharge This alert helps staff identify supervision clients who a…" at bounding box center [521, 287] width 1012 height 402
click at [1022, 57] on div at bounding box center [891, 55] width 299 height 31
click at [1022, 58] on div at bounding box center [891, 55] width 299 height 31
click at [1028, 53] on icon "button" at bounding box center [1027, 55] width 9 height 9
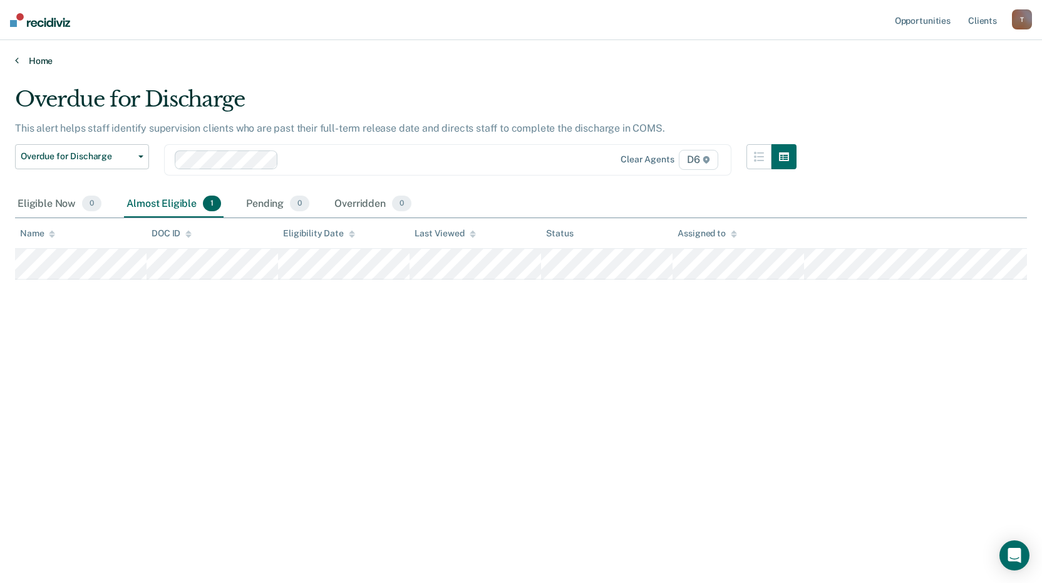
click at [31, 59] on link "Home" at bounding box center [521, 60] width 1012 height 11
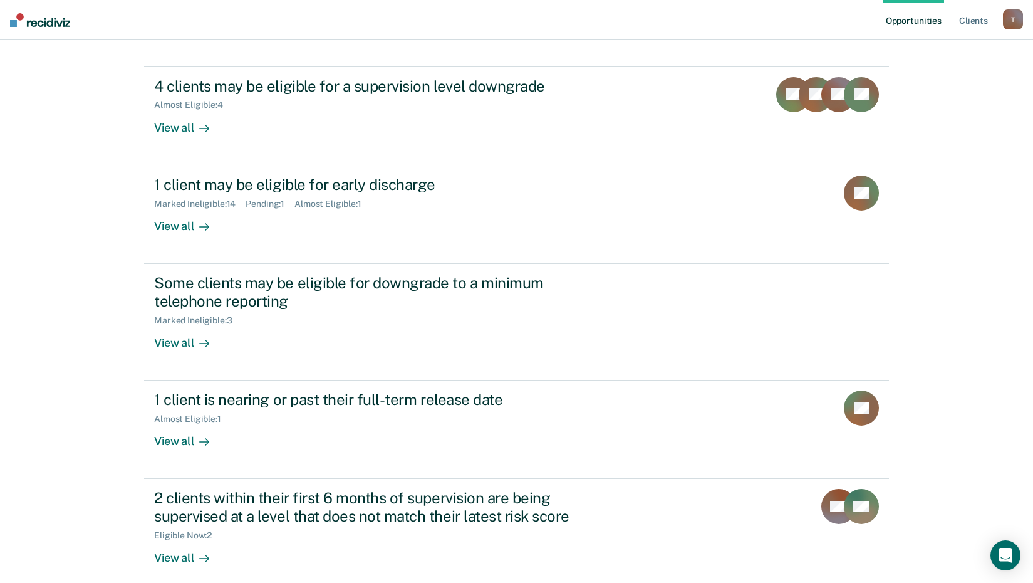
scroll to position [184, 0]
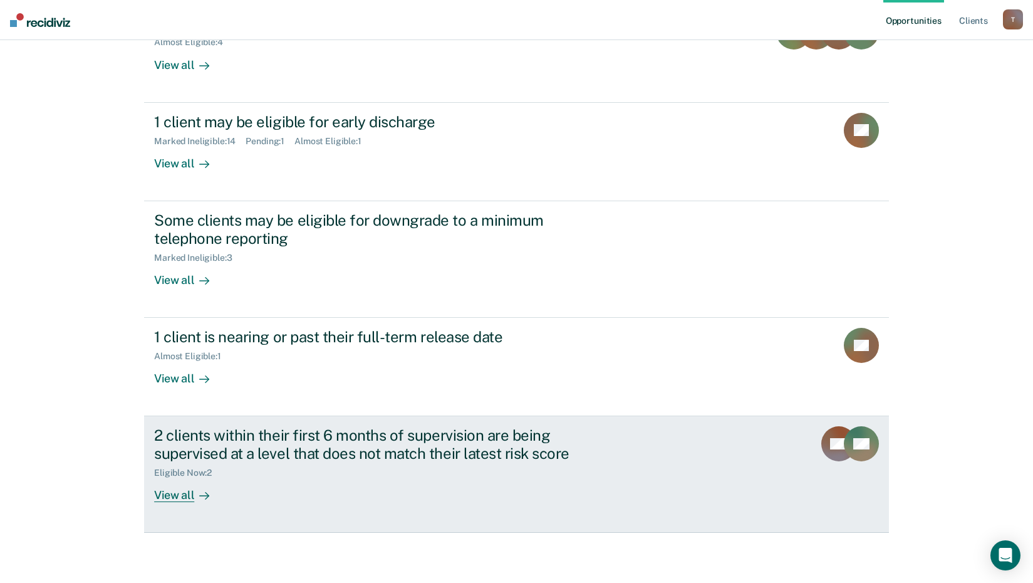
click at [179, 498] on div "View all" at bounding box center [189, 490] width 70 height 24
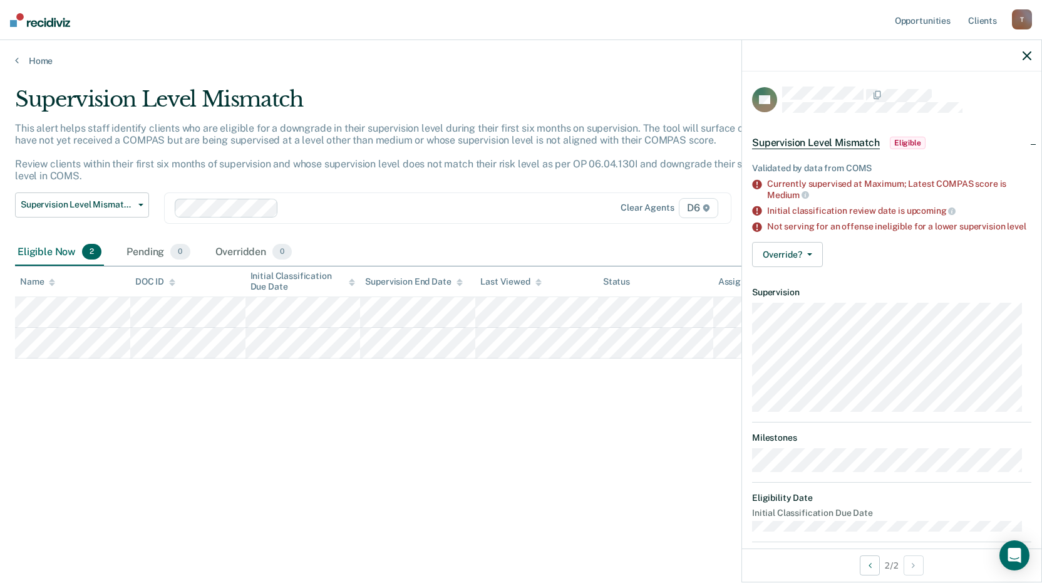
click at [112, 392] on div "Supervision Level Mismatch This alert helps staff identify clients who are elig…" at bounding box center [521, 287] width 1012 height 402
click at [1028, 58] on icon "button" at bounding box center [1027, 55] width 9 height 9
